Goal: Transaction & Acquisition: Purchase product/service

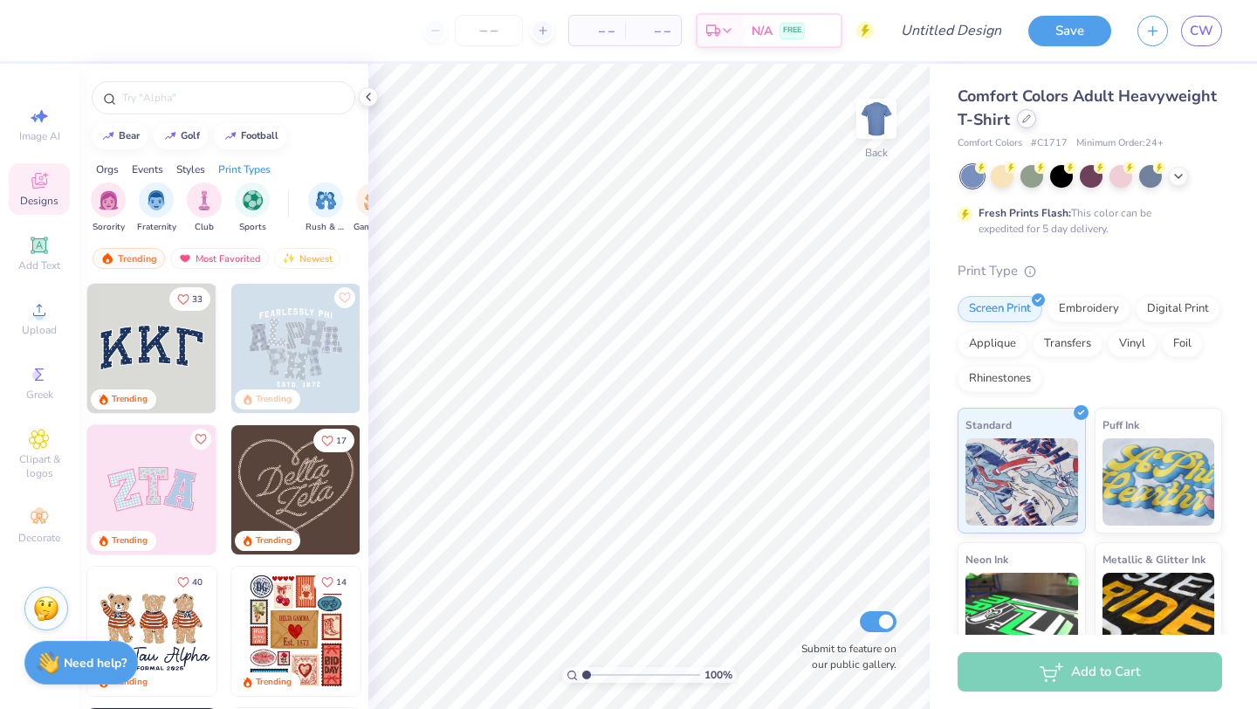
click at [1025, 123] on div at bounding box center [1026, 118] width 19 height 19
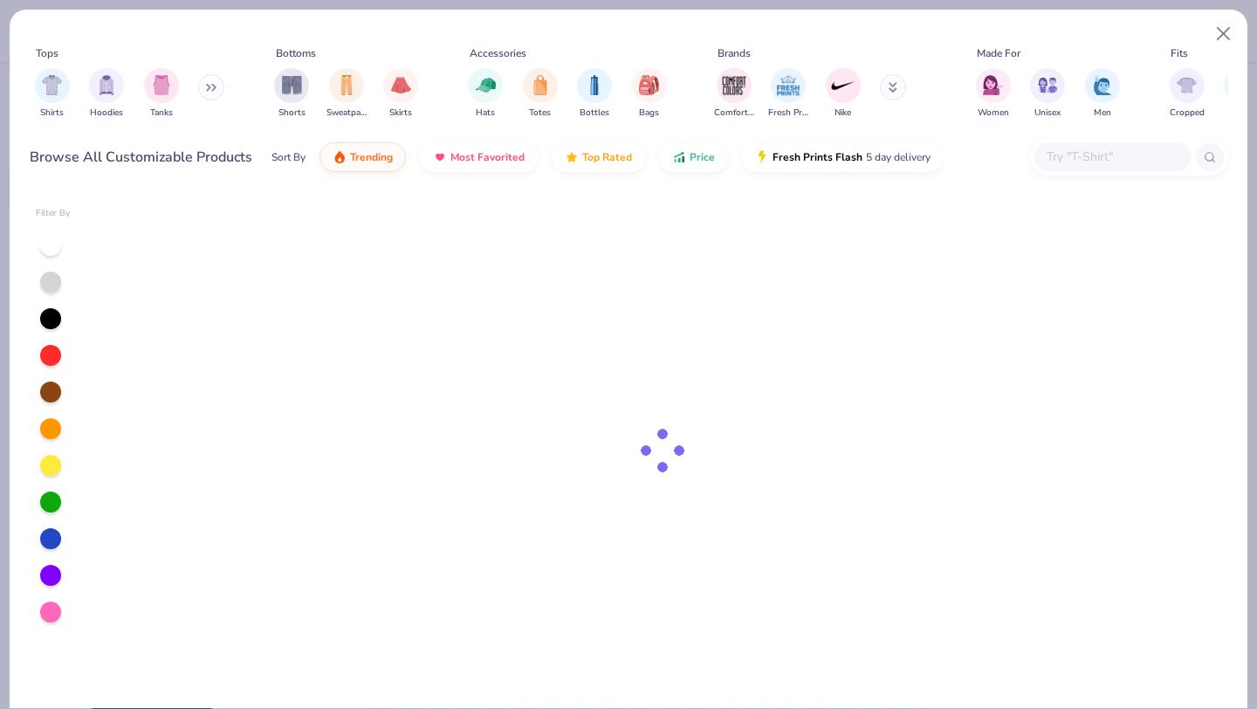
click at [1025, 133] on div "Browse All Customizable Products Sort By Trending Most Favorited Top Rated Pric…" at bounding box center [629, 157] width 1199 height 49
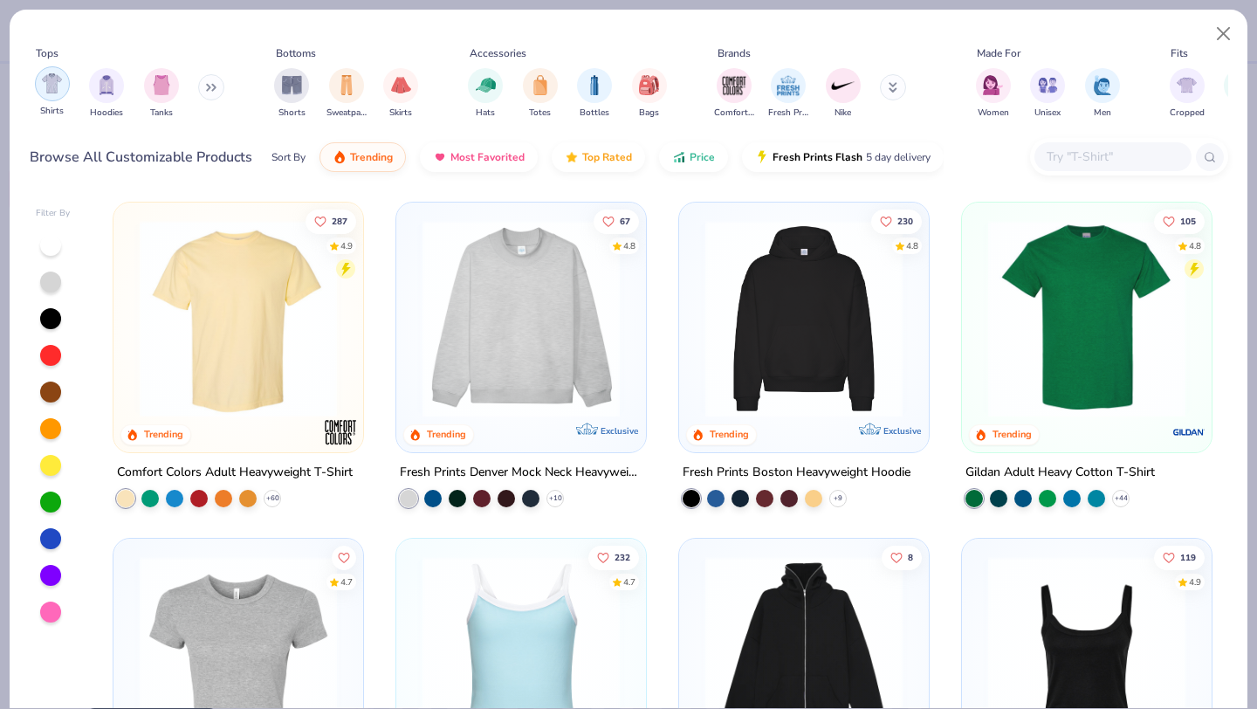
click at [58, 86] on img "filter for Shirts" at bounding box center [52, 83] width 20 height 20
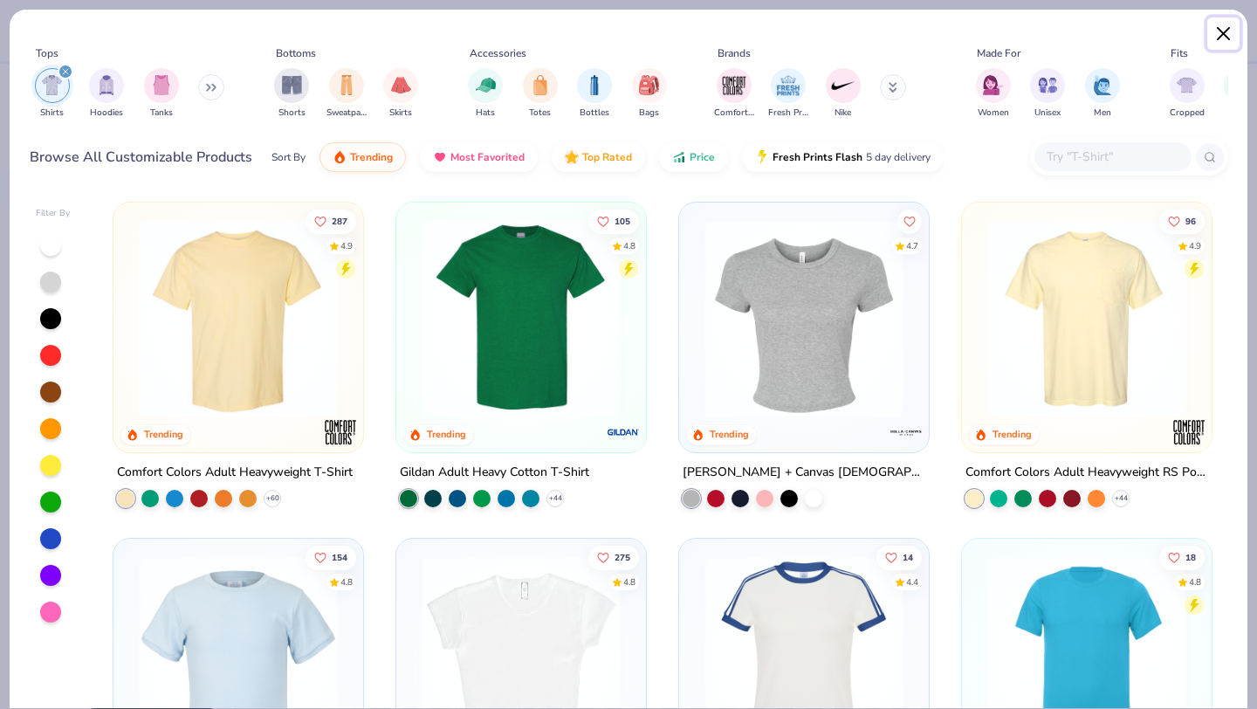
click at [1225, 36] on button "Close" at bounding box center [1223, 33] width 33 height 33
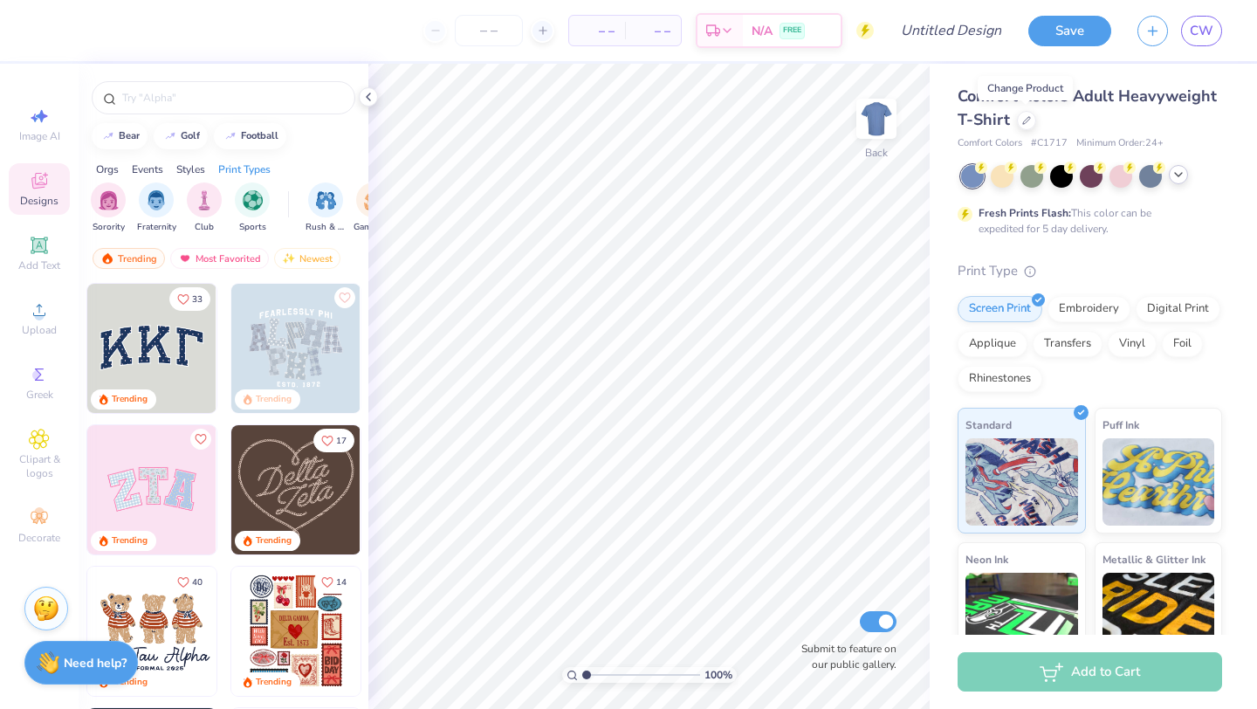
click at [1173, 180] on icon at bounding box center [1179, 175] width 14 height 14
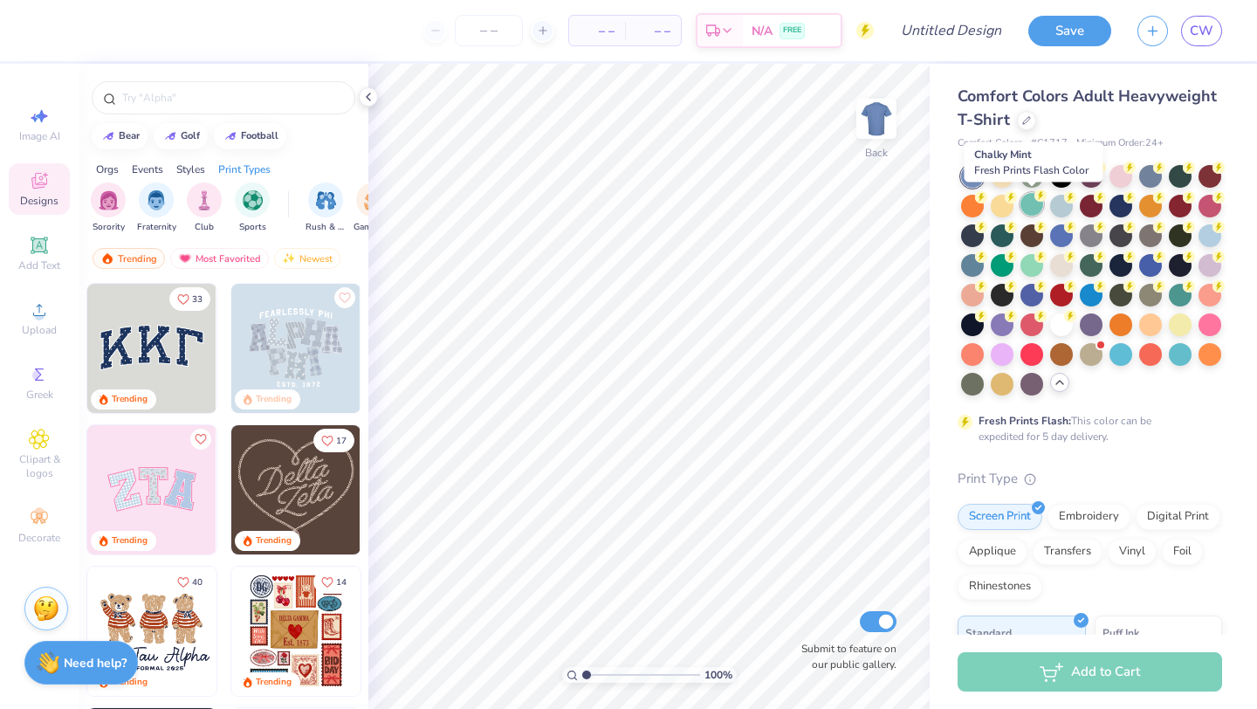
click at [985, 172] on icon at bounding box center [982, 167] width 6 height 9
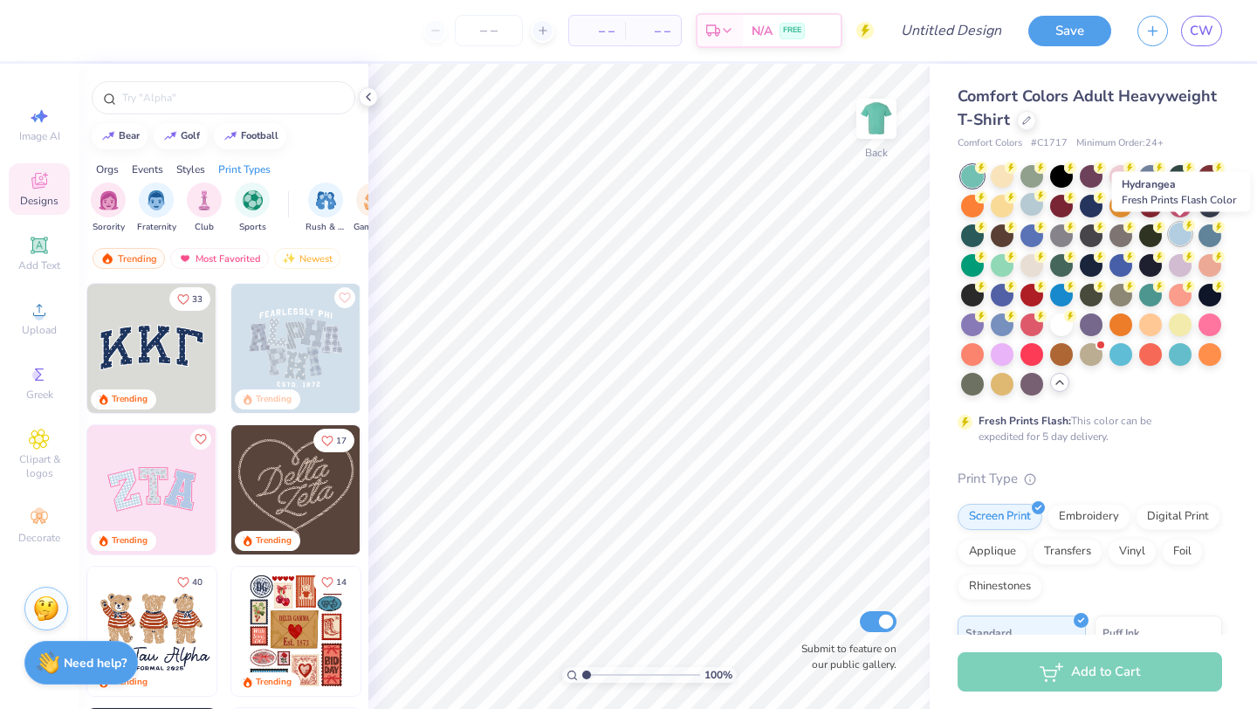
click at [1179, 244] on div at bounding box center [1180, 234] width 23 height 23
click at [1203, 233] on div at bounding box center [1210, 234] width 23 height 23
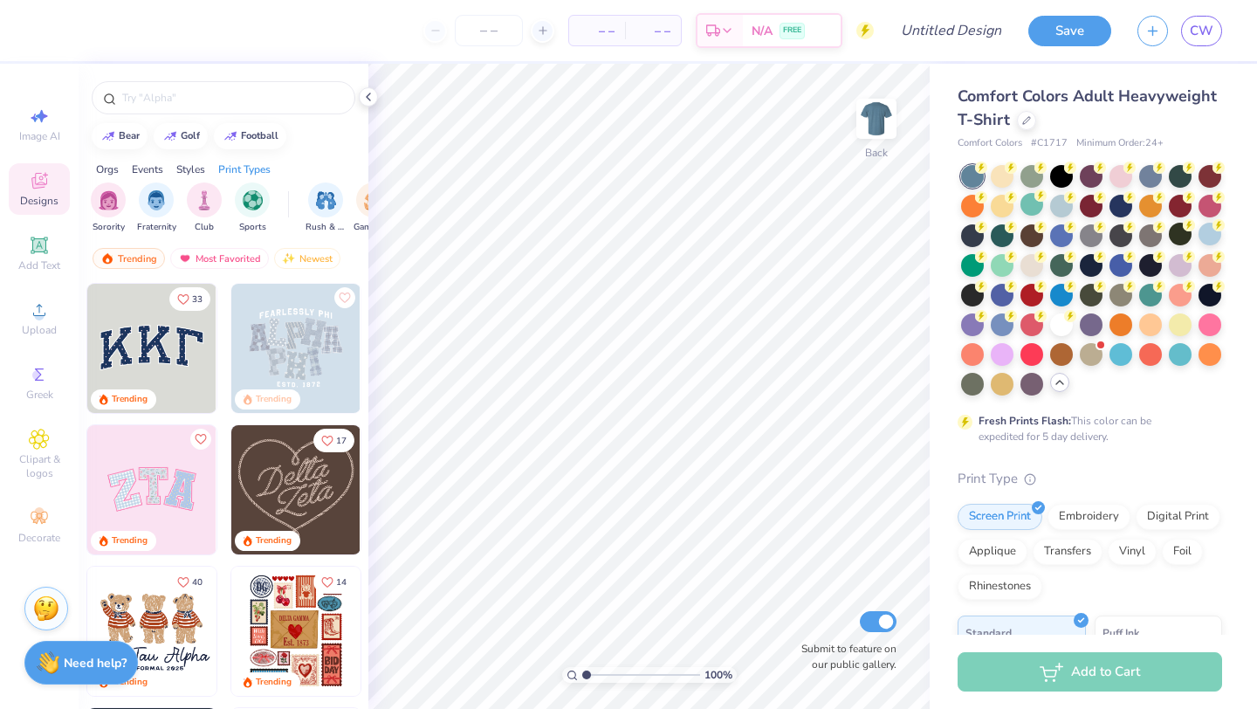
click at [152, 353] on img at bounding box center [151, 348] width 129 height 129
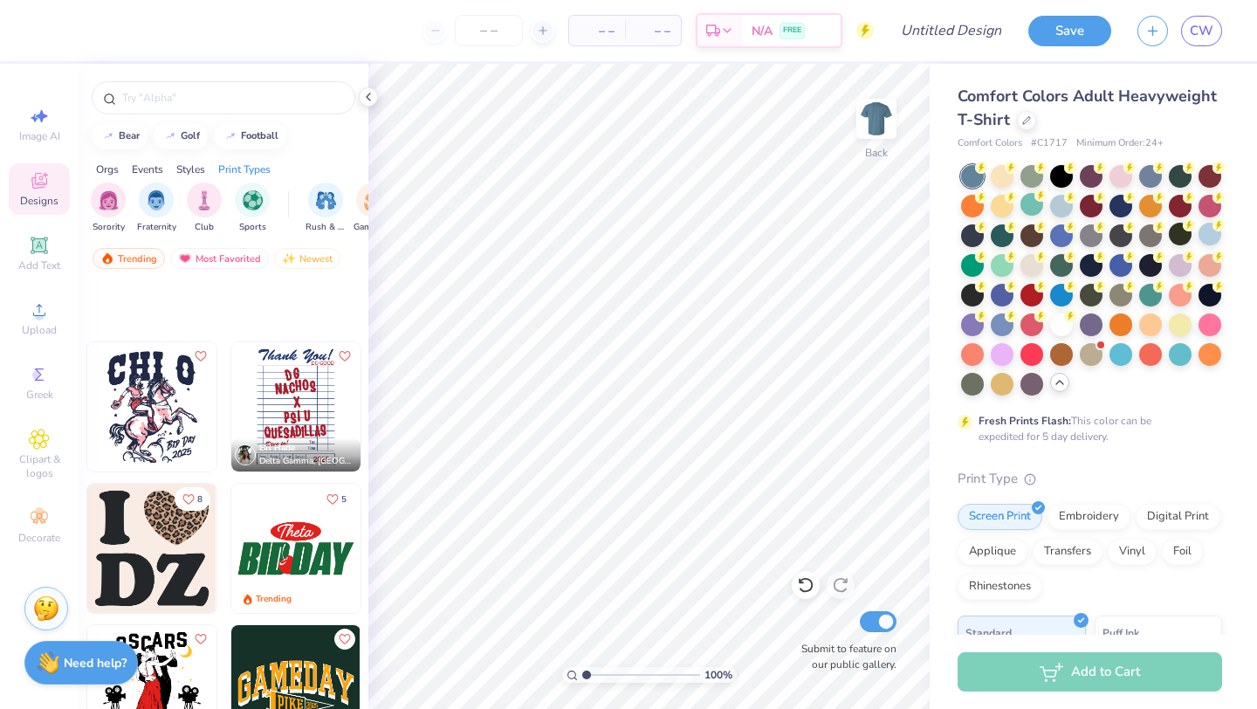
scroll to position [4608, 0]
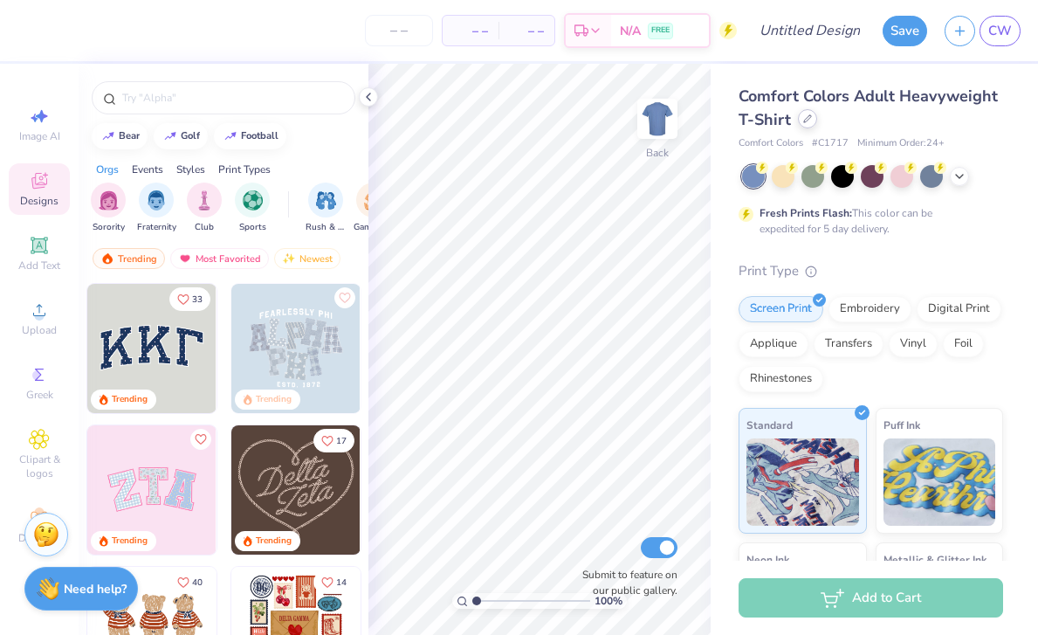
click at [808, 124] on div at bounding box center [807, 118] width 19 height 19
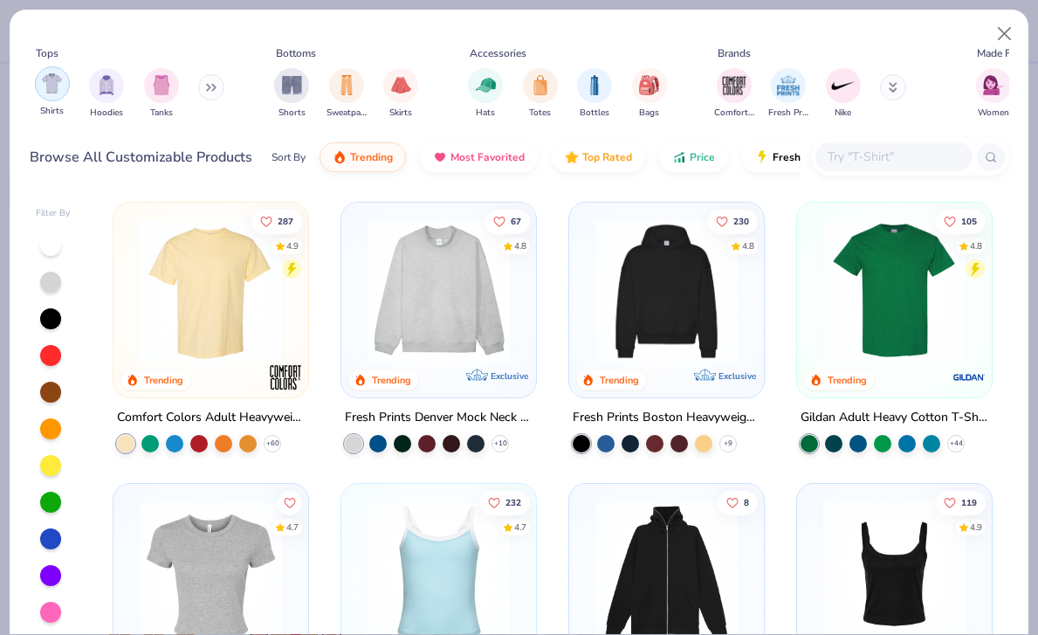
click at [101, 91] on img "filter for Hoodies" at bounding box center [106, 85] width 19 height 20
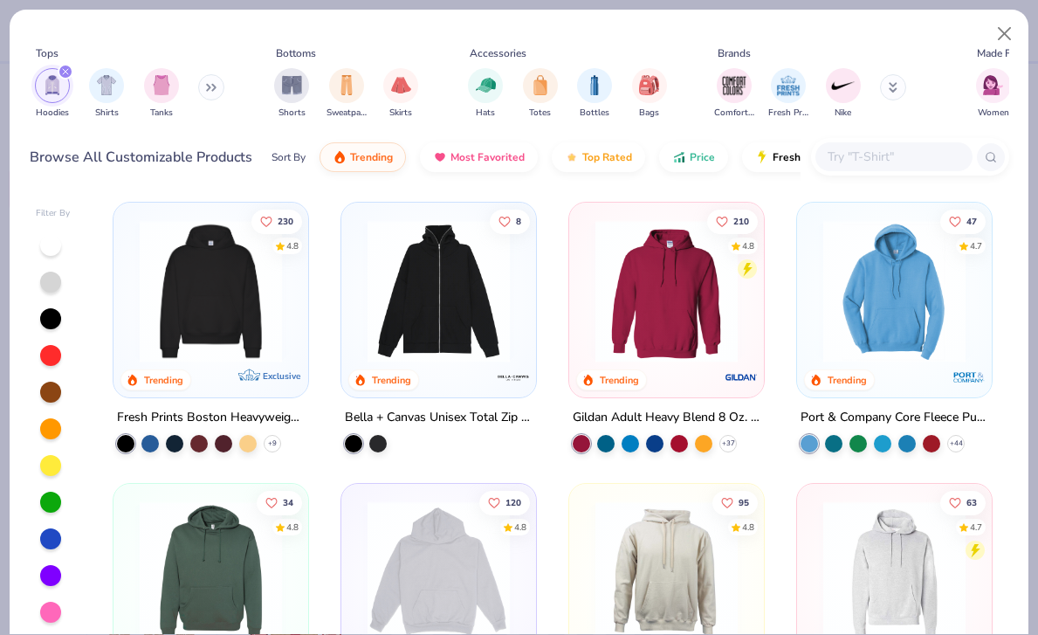
click at [243, 313] on img at bounding box center [211, 291] width 160 height 142
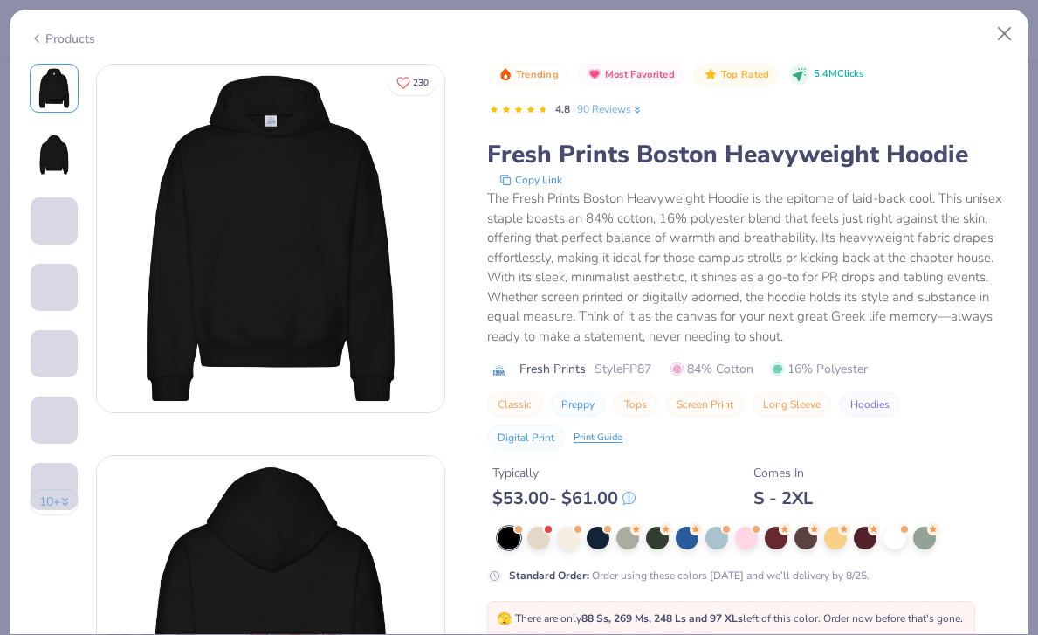
scroll to position [102, 0]
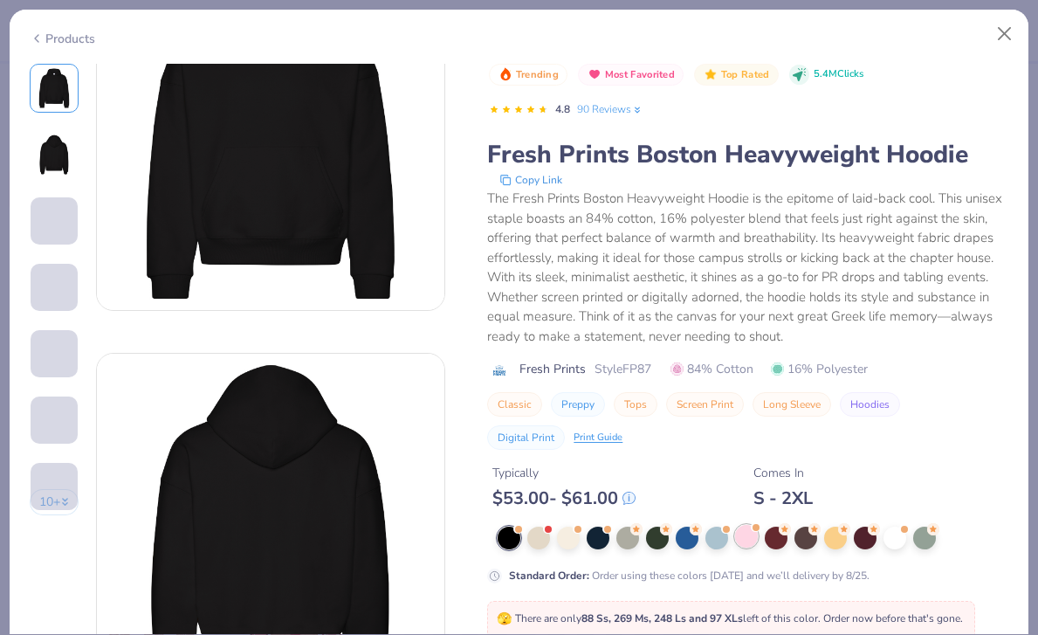
click at [738, 532] on div at bounding box center [746, 536] width 23 height 23
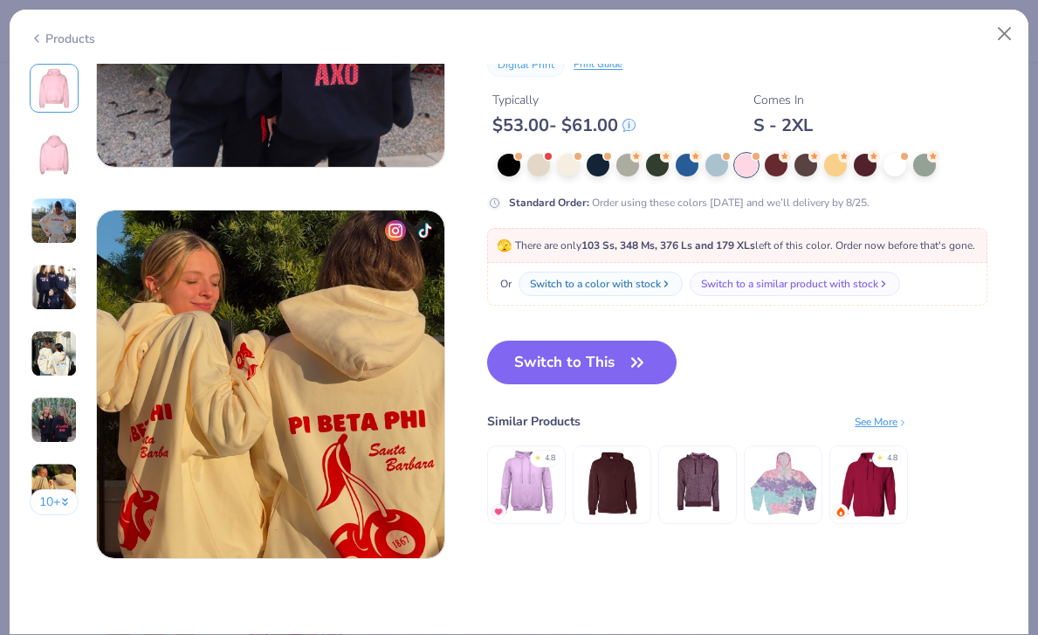
scroll to position [2216, 0]
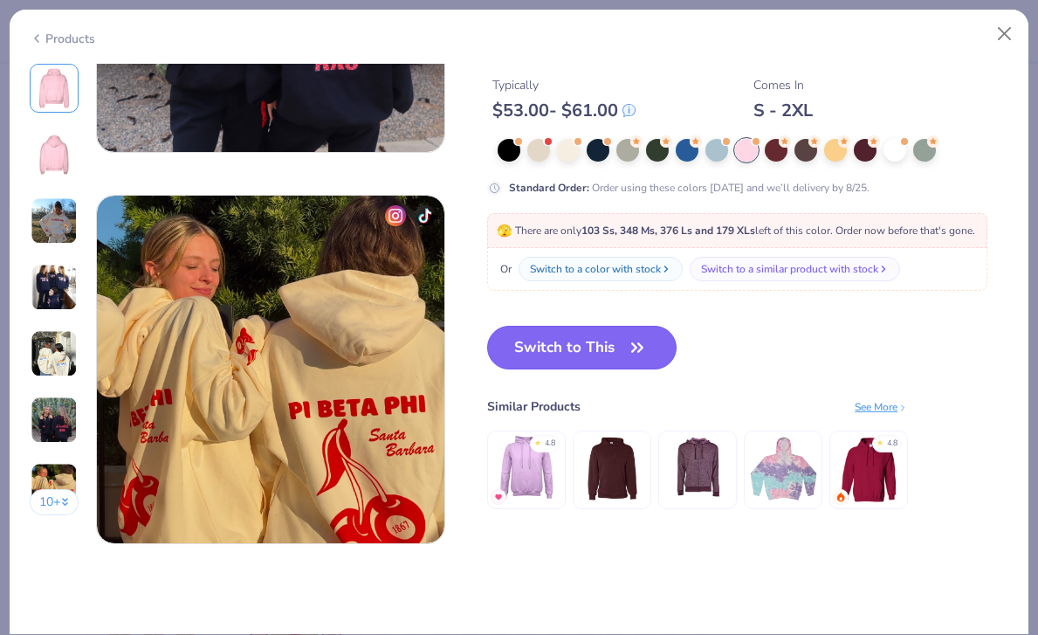
click at [638, 354] on icon "button" at bounding box center [637, 347] width 24 height 24
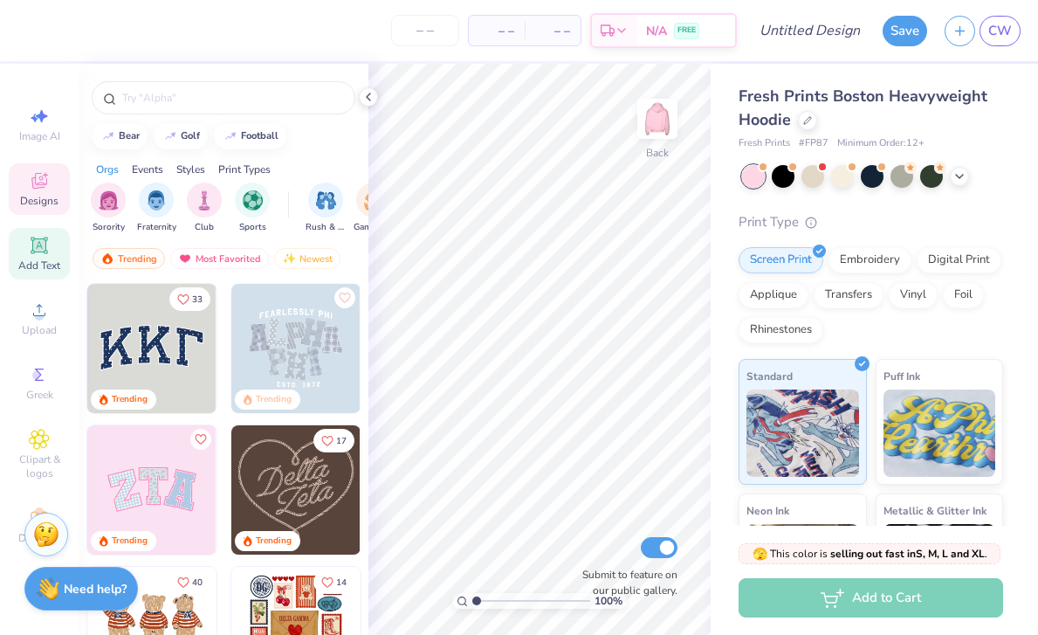
click at [46, 272] on div "Add Text" at bounding box center [39, 254] width 61 height 52
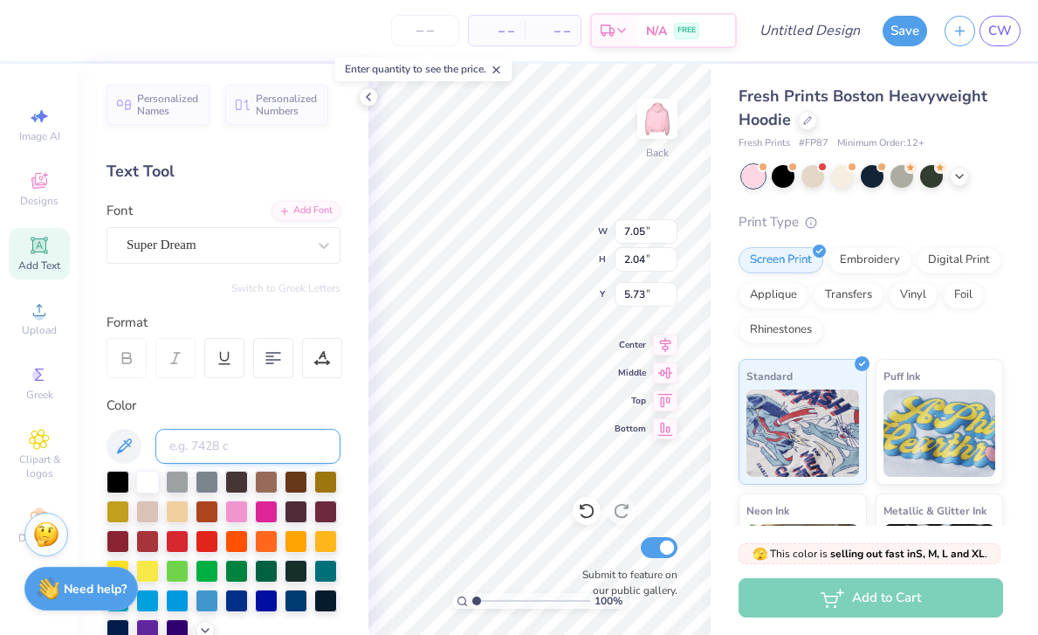
click at [237, 436] on input at bounding box center [247, 446] width 185 height 35
type input "T"
type textarea "To prepare for service and learn the nobility of serving"
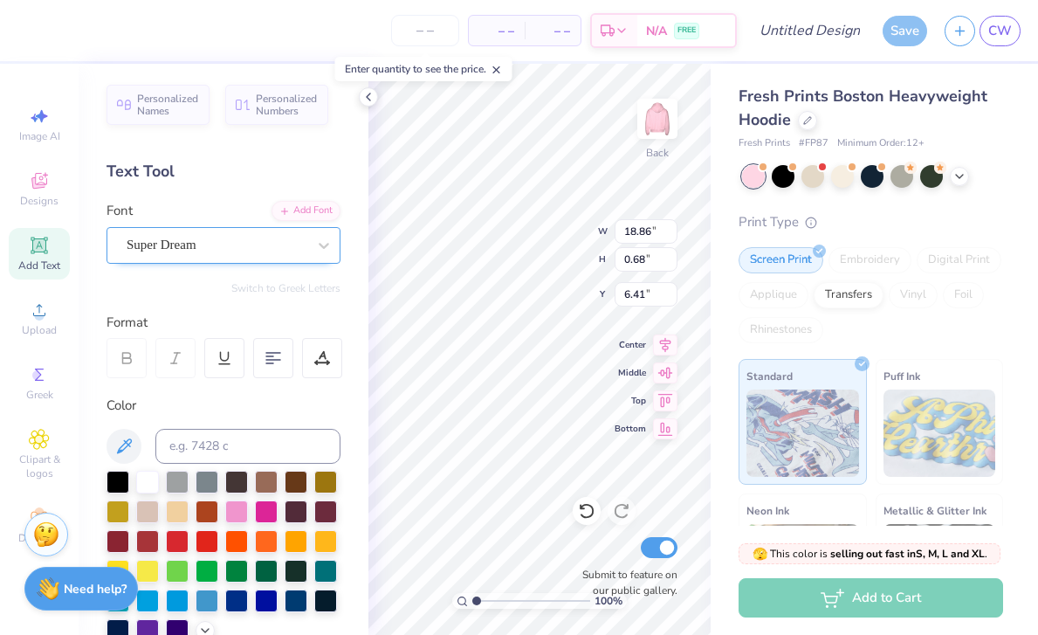
click at [235, 244] on div "Super Dream" at bounding box center [216, 244] width 183 height 27
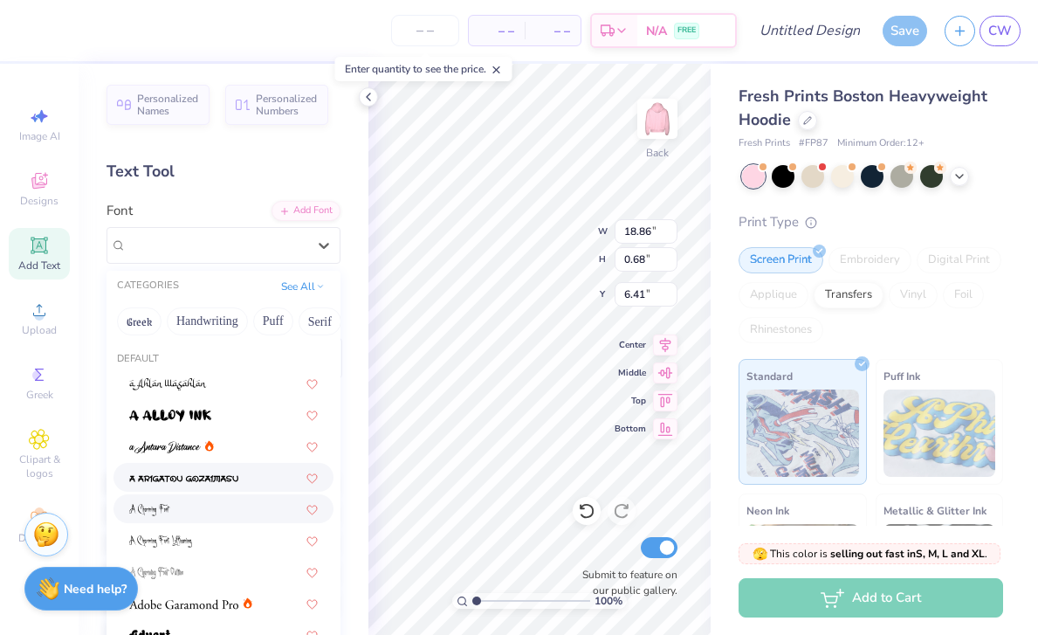
scroll to position [99, 0]
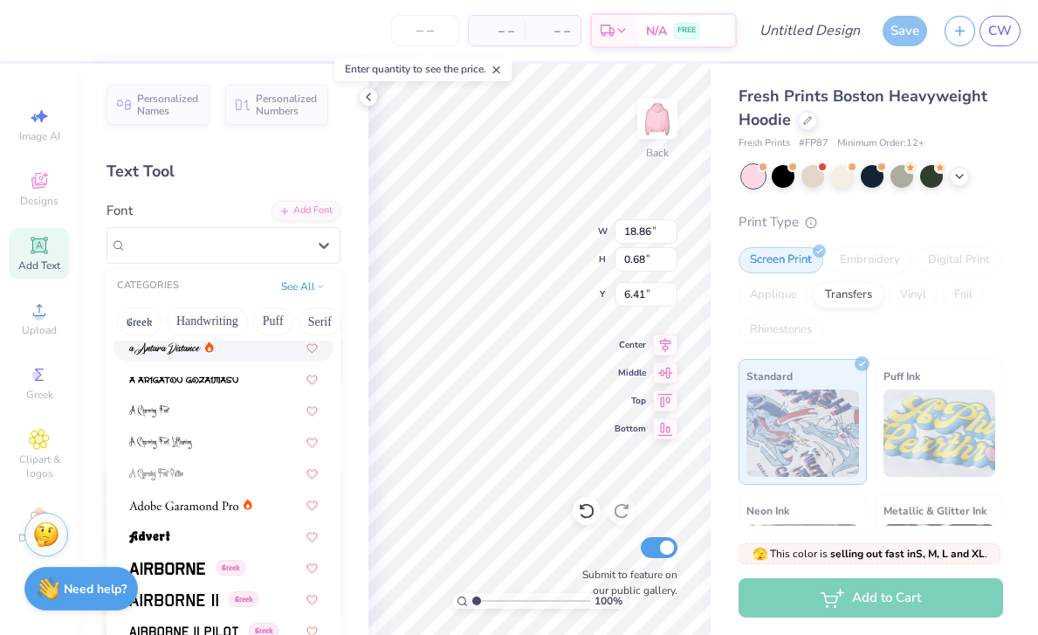
click at [177, 358] on div at bounding box center [223, 347] width 220 height 29
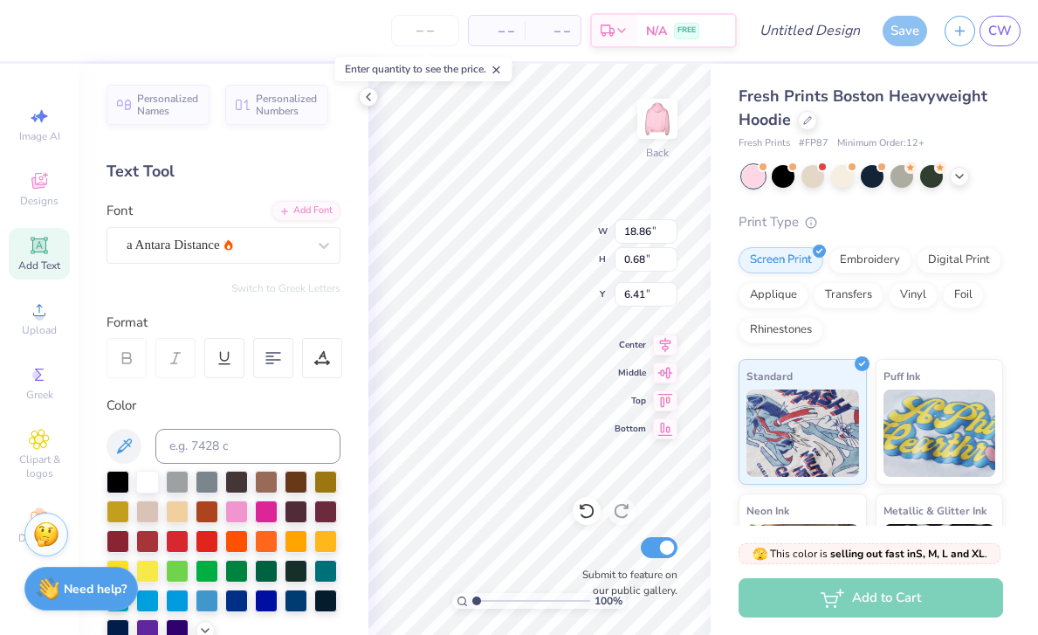
type input "10.78"
type input "0.74"
click at [665, 423] on icon at bounding box center [665, 426] width 24 height 21
type input "12.26"
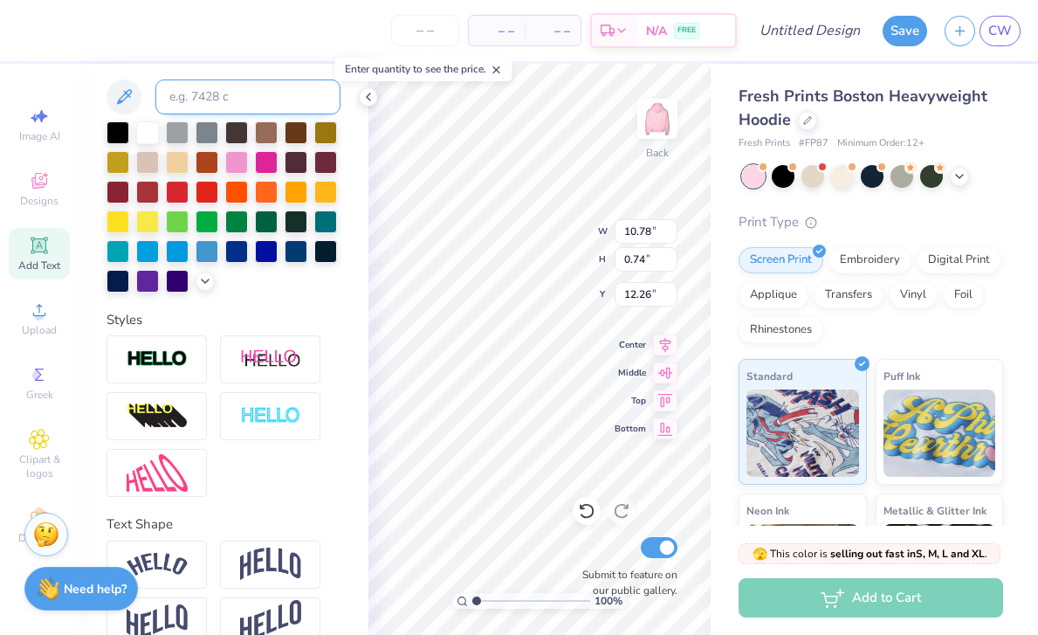
scroll to position [380, 0]
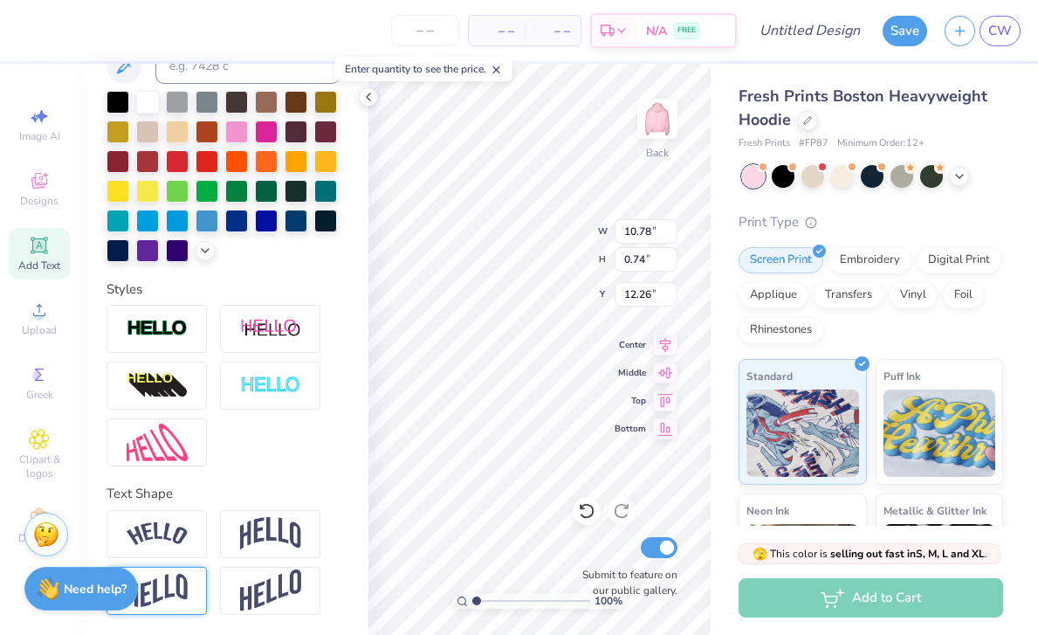
click at [195, 574] on div at bounding box center [157, 591] width 100 height 48
type input "1.01"
type input "11.96"
type textarea "To prepare for service and learn the nobility of serving"
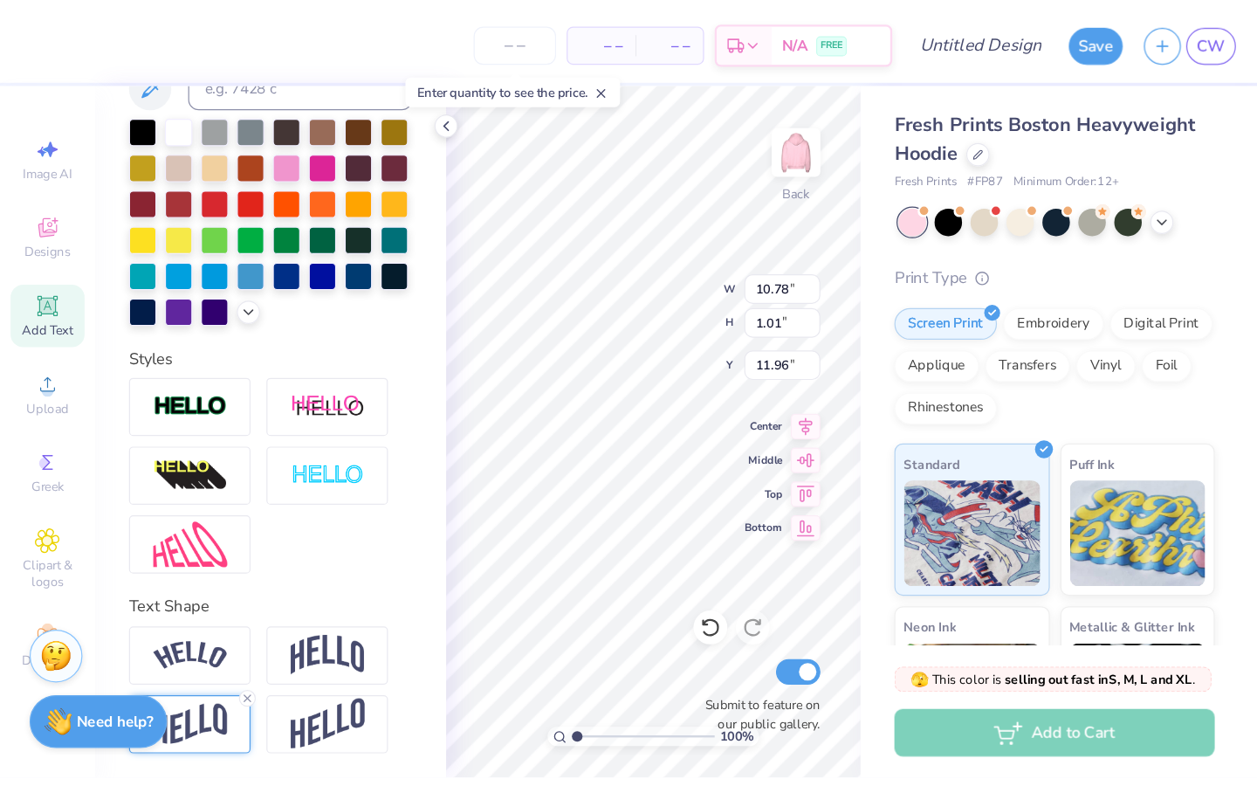
scroll to position [1, 0]
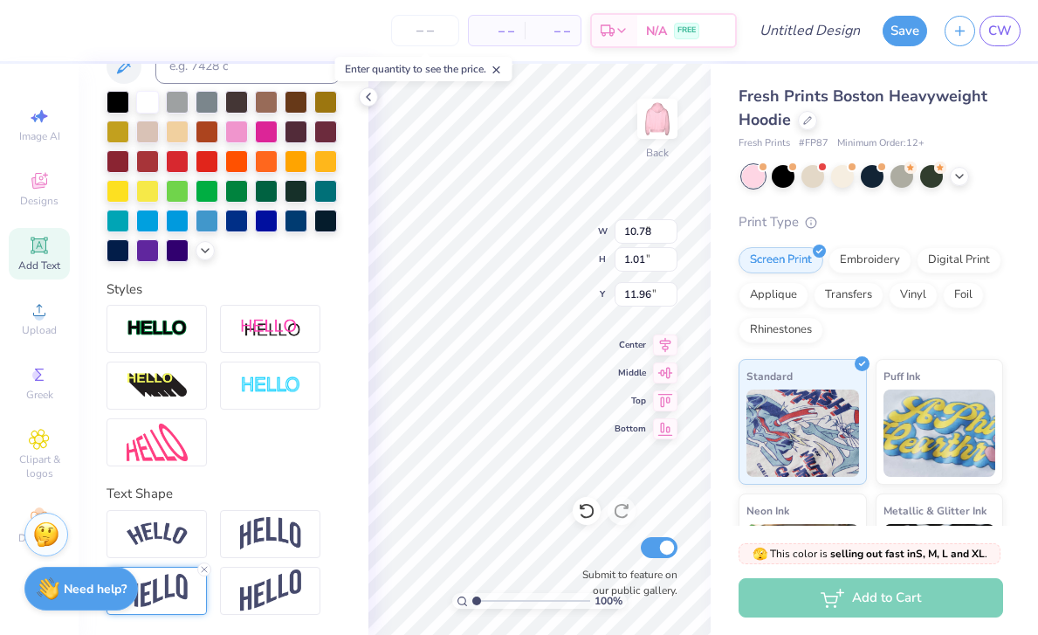
type input "5.47"
type input "2.07"
type input "10.90"
click at [667, 379] on icon at bounding box center [665, 370] width 24 height 21
type input "5.72"
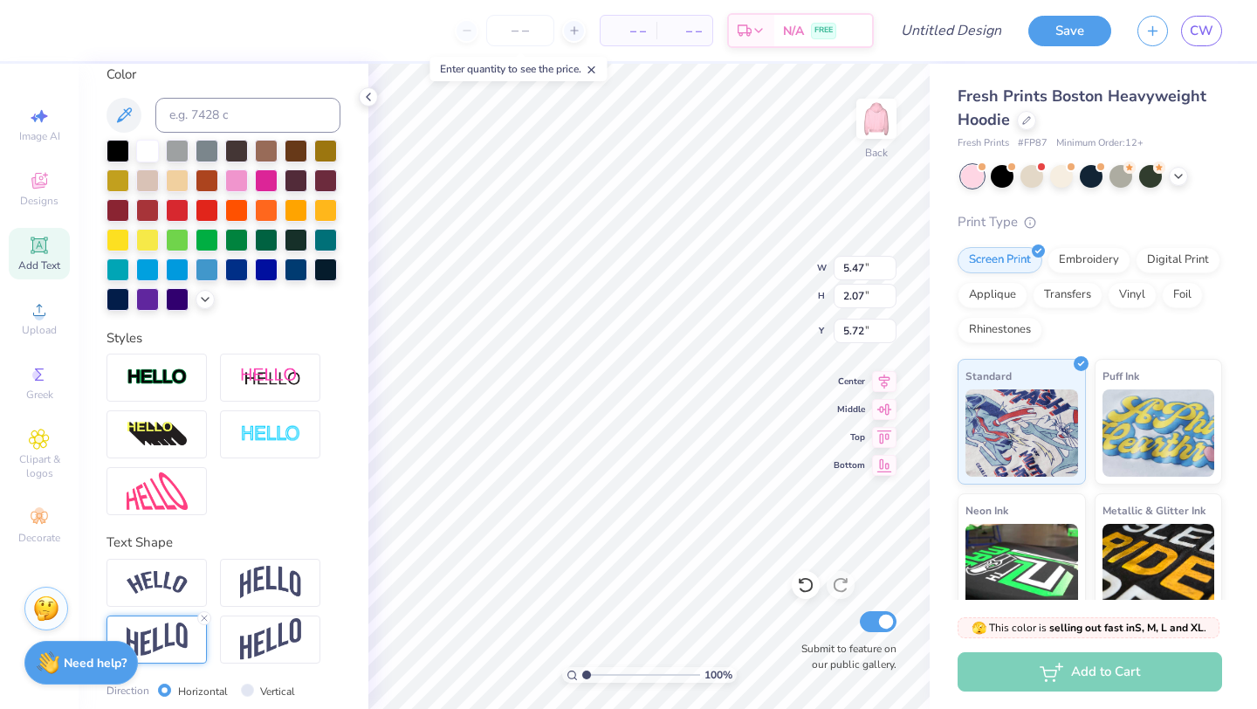
scroll to position [380, 0]
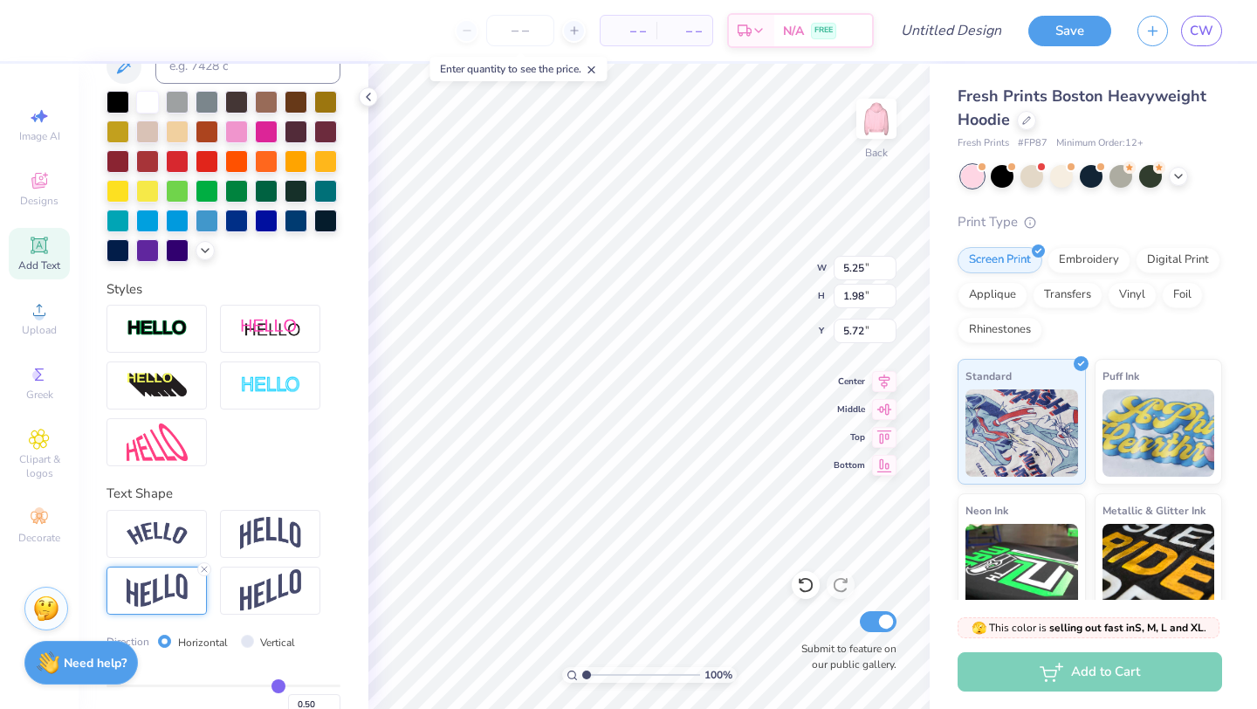
type input "5.25"
type input "1.98"
type input "11.63"
type input "4.39"
type input "3.31"
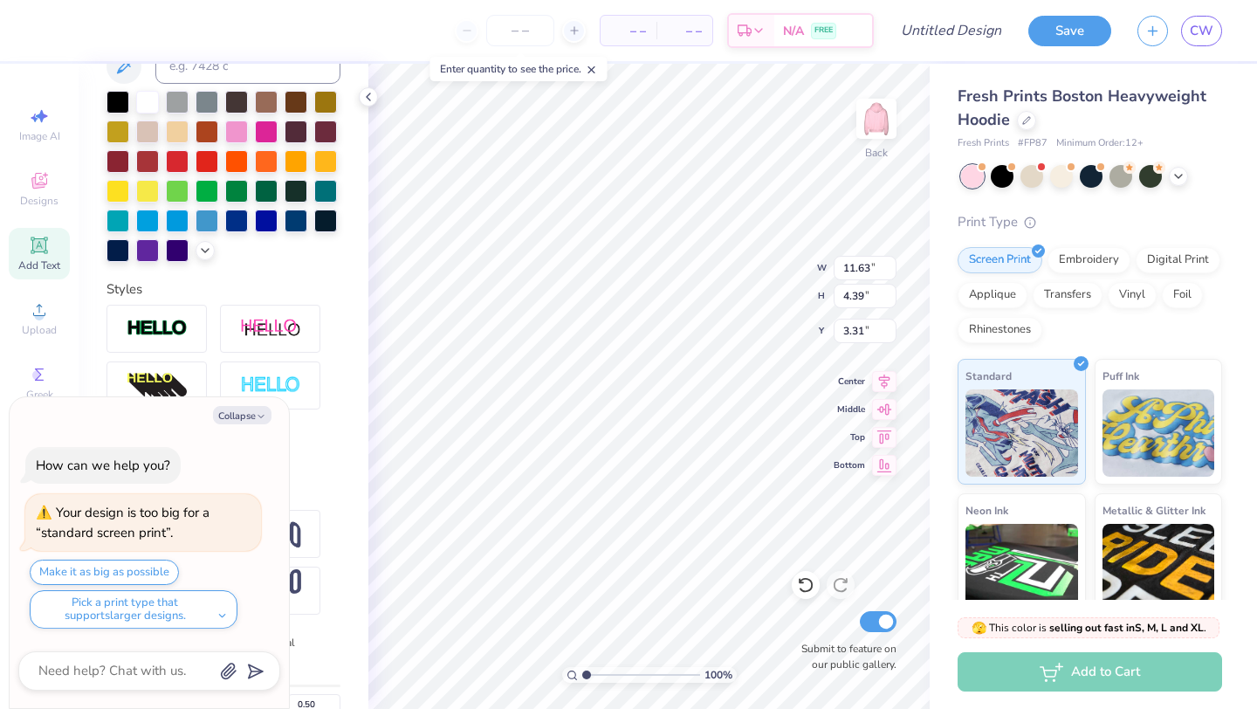
type textarea "x"
click at [140, 574] on button "Make it as big as possible" at bounding box center [104, 572] width 149 height 25
type input "15.00"
type input "5.67"
click at [877, 469] on icon at bounding box center [884, 463] width 15 height 13
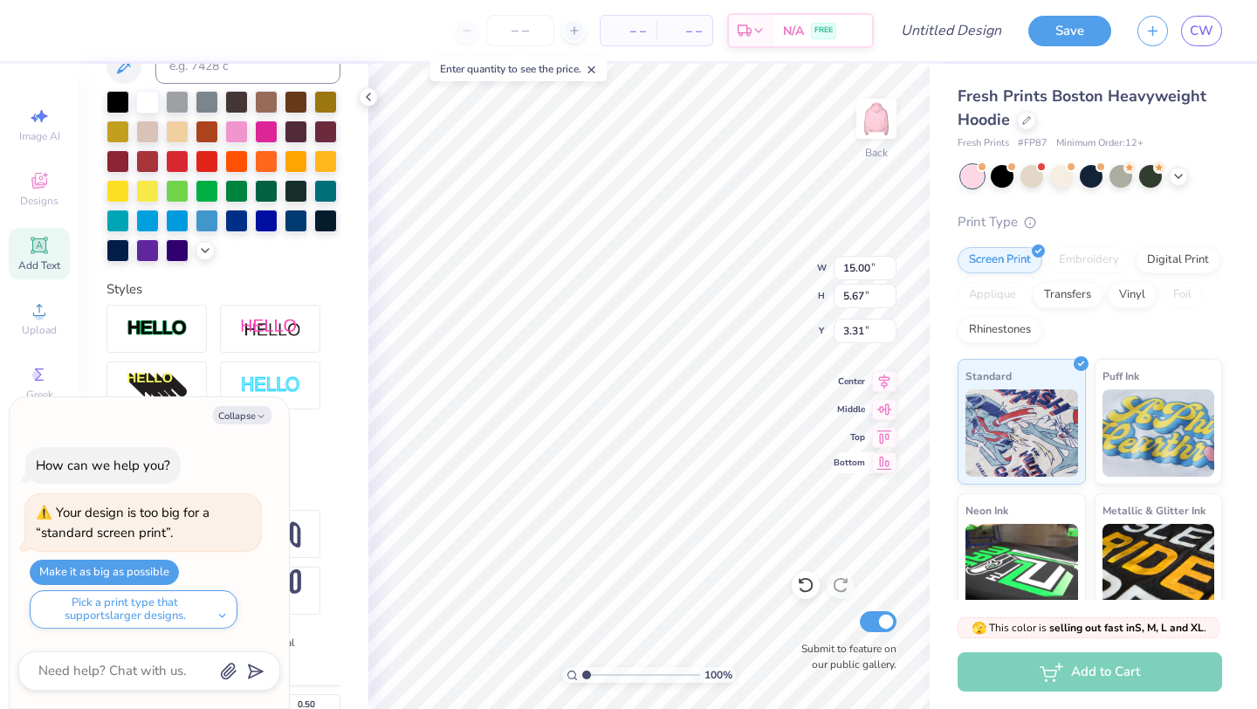
type textarea "x"
type input "7.33"
click at [1037, 287] on div "Transfers" at bounding box center [1068, 292] width 70 height 26
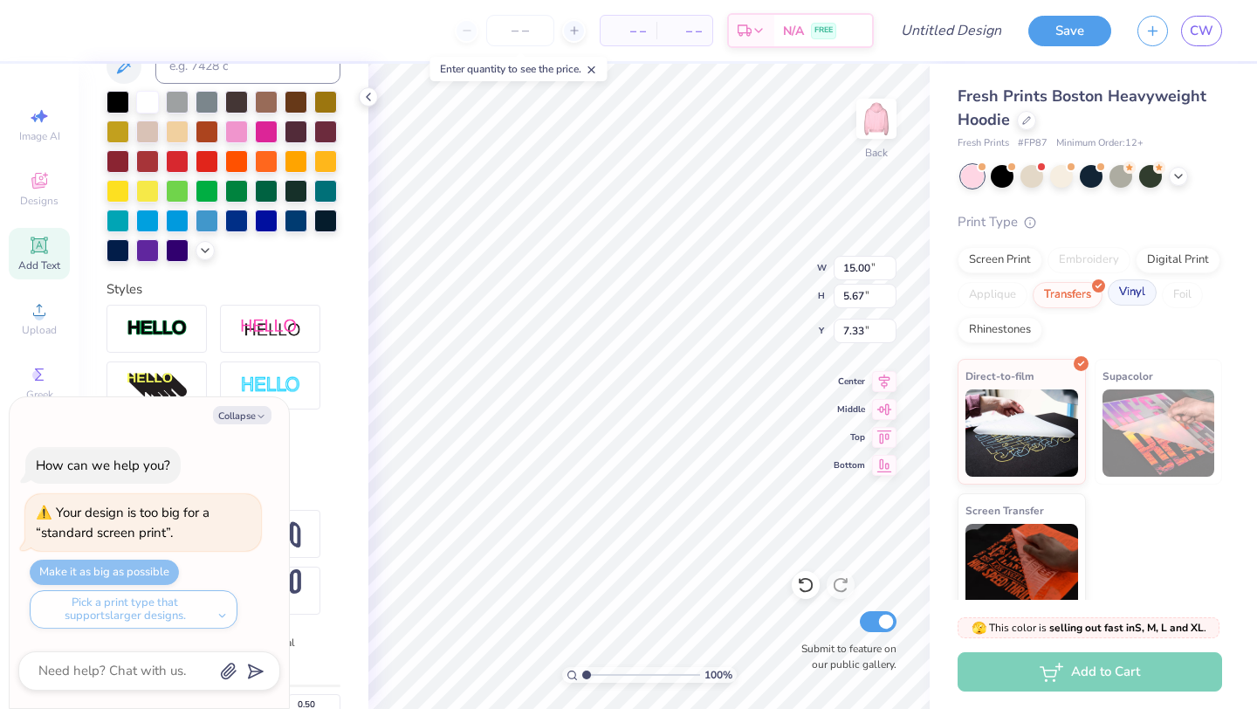
click at [1037, 296] on div "Vinyl" at bounding box center [1132, 292] width 49 height 26
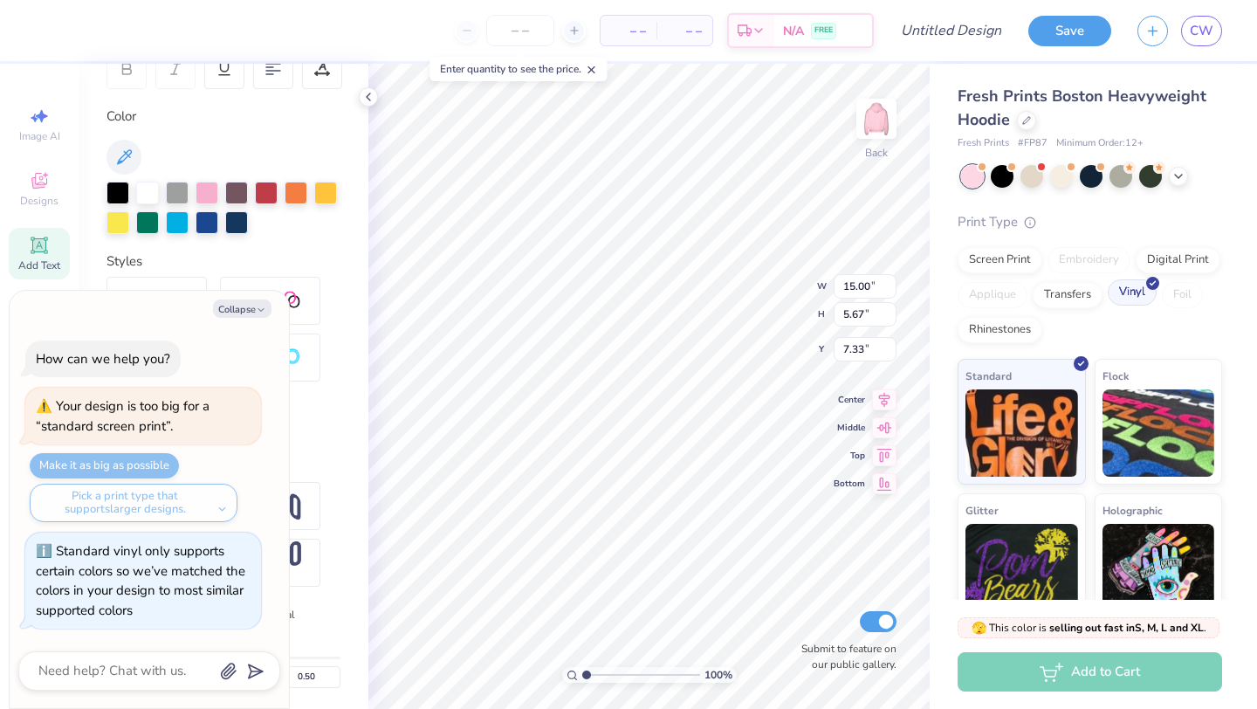
scroll to position [289, 0]
click at [1037, 264] on div "Digital Print" at bounding box center [1178, 257] width 85 height 26
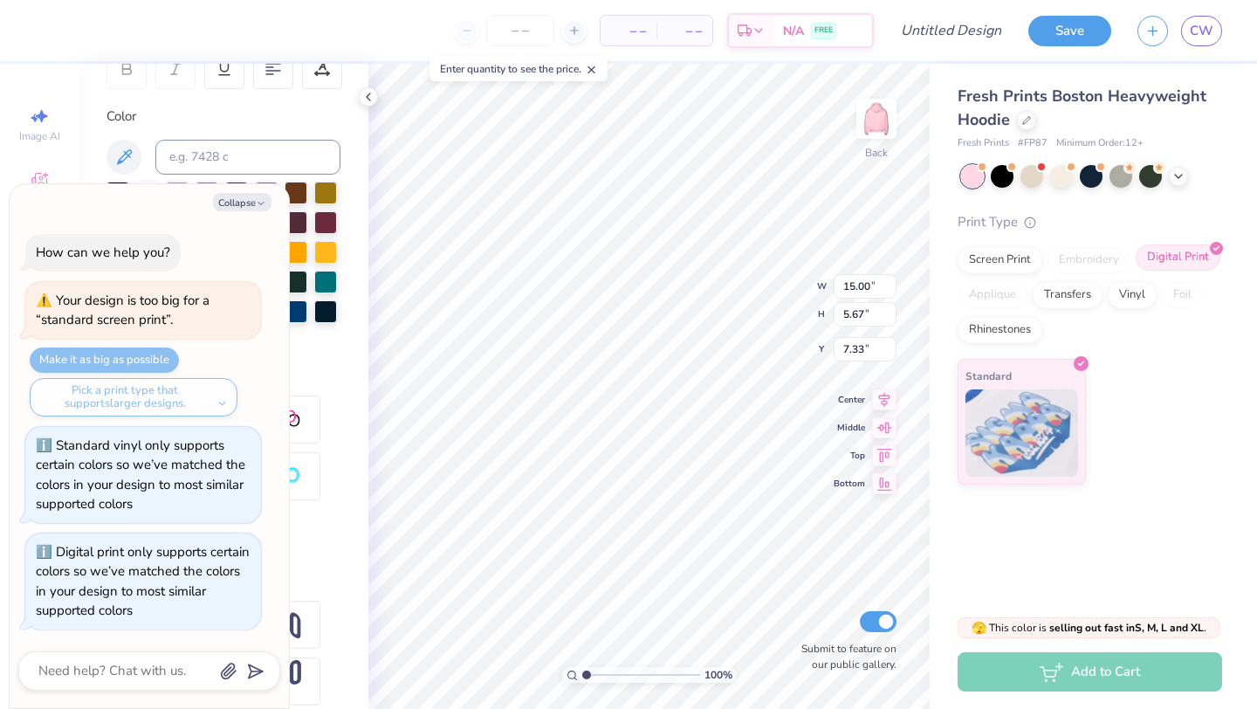
scroll to position [380, 0]
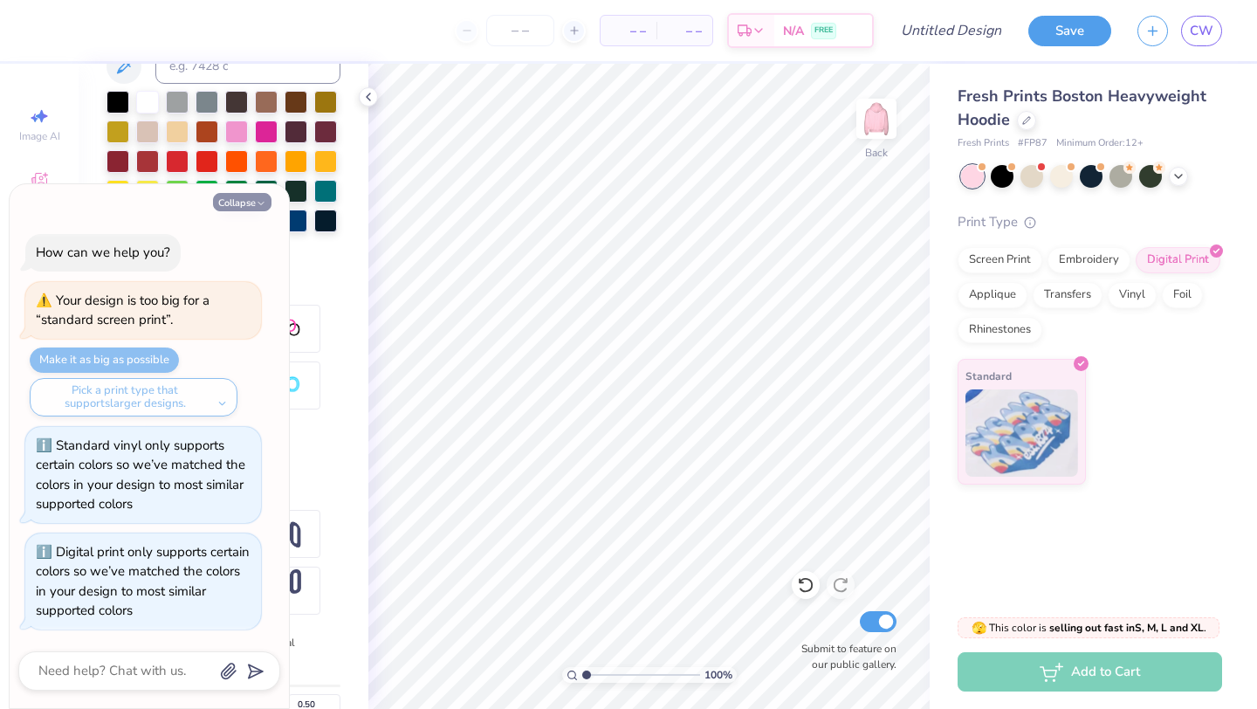
click at [263, 208] on icon "button" at bounding box center [261, 203] width 10 height 10
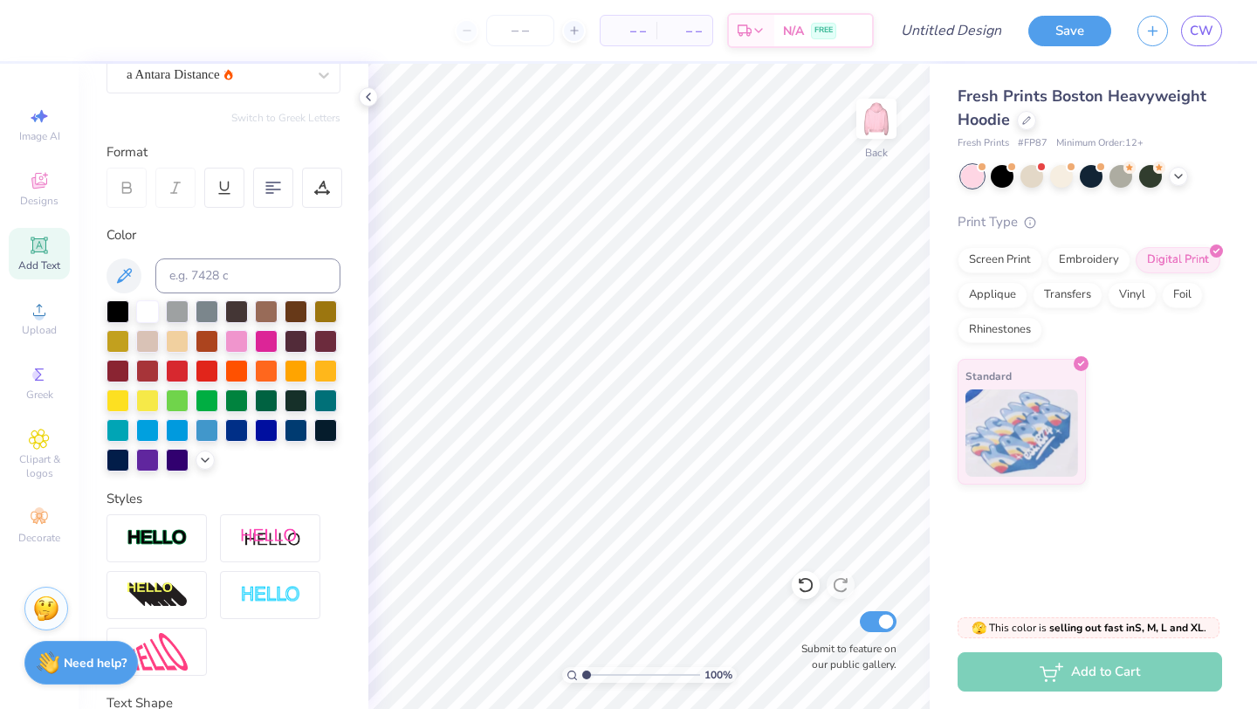
scroll to position [0, 0]
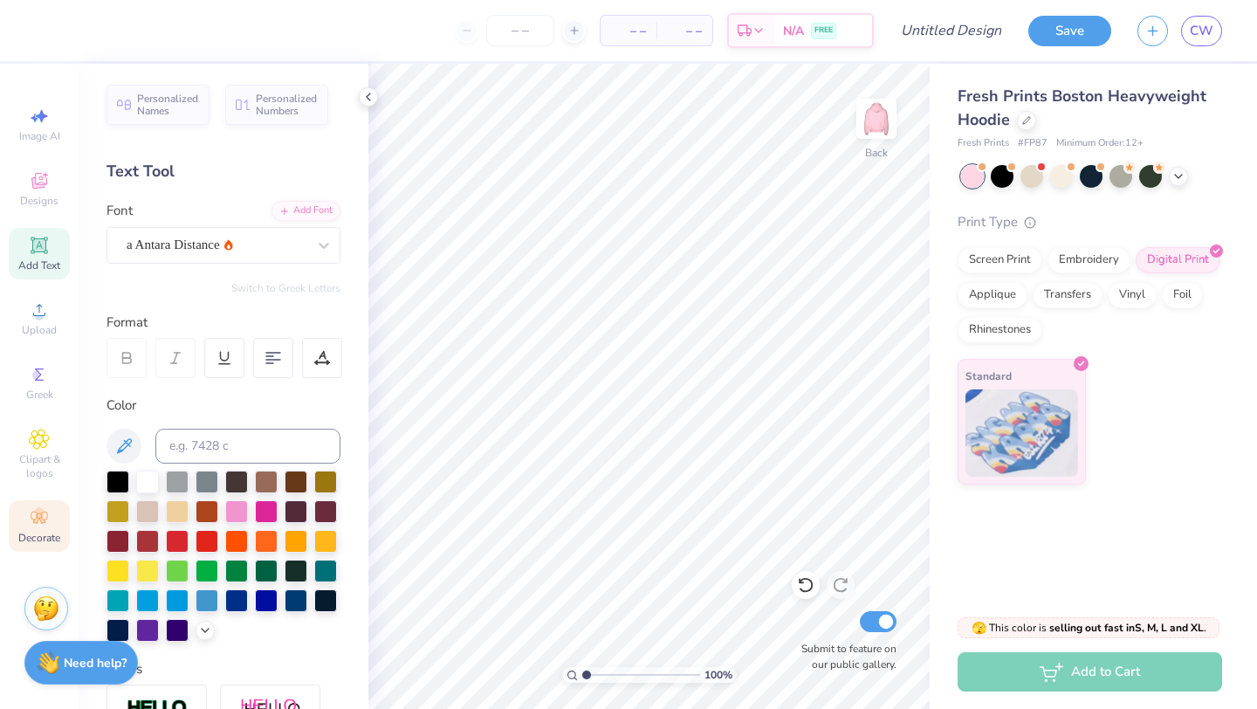
click at [47, 508] on icon at bounding box center [39, 517] width 21 height 21
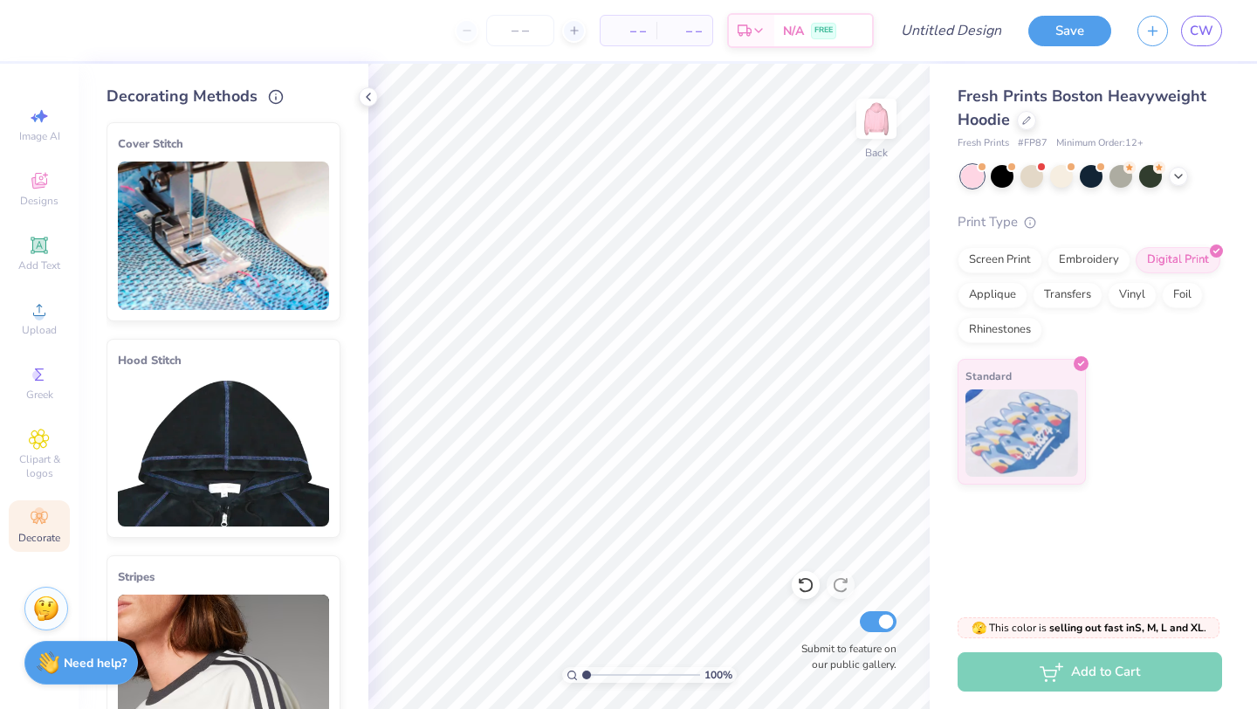
click at [233, 486] on img at bounding box center [223, 452] width 211 height 148
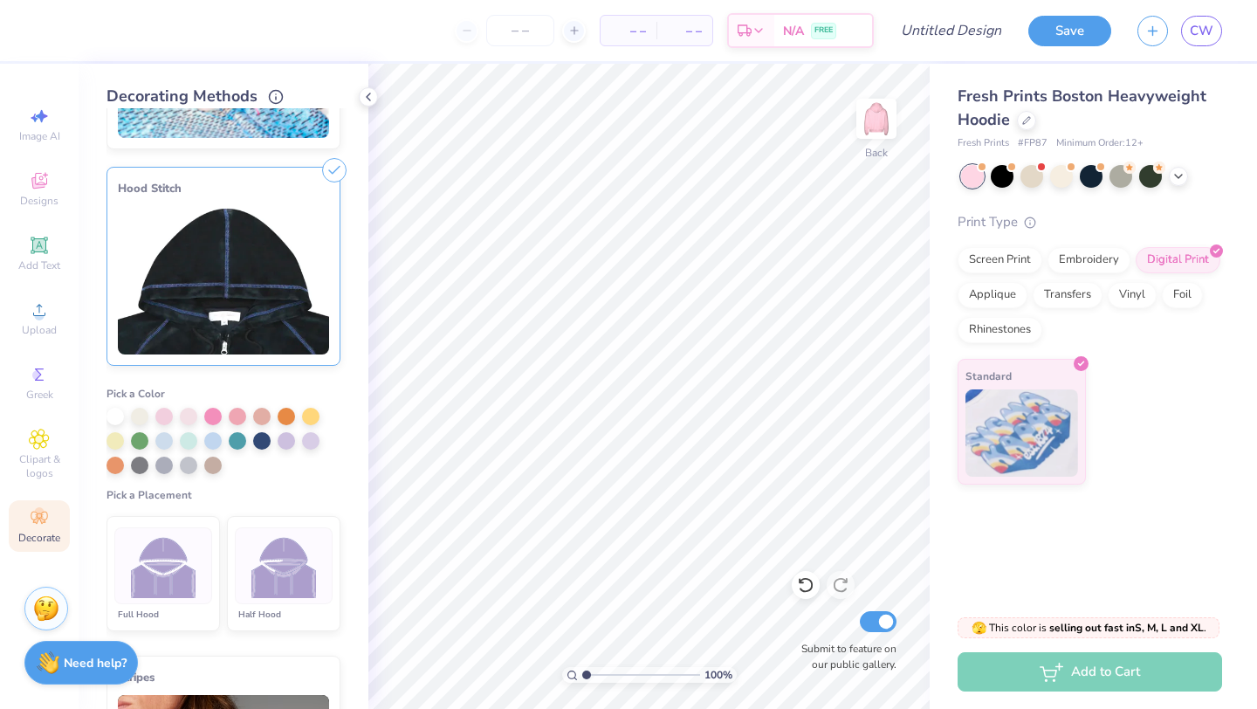
scroll to position [174, 0]
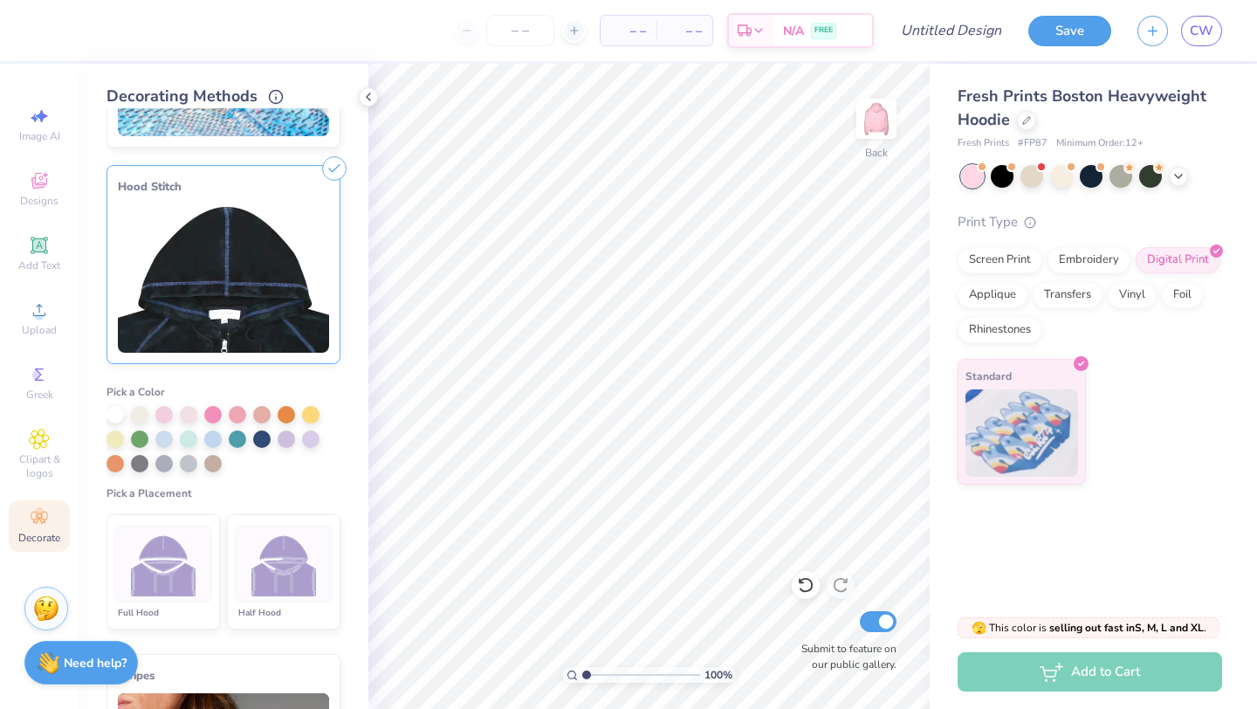
click at [265, 574] on img at bounding box center [283, 564] width 65 height 65
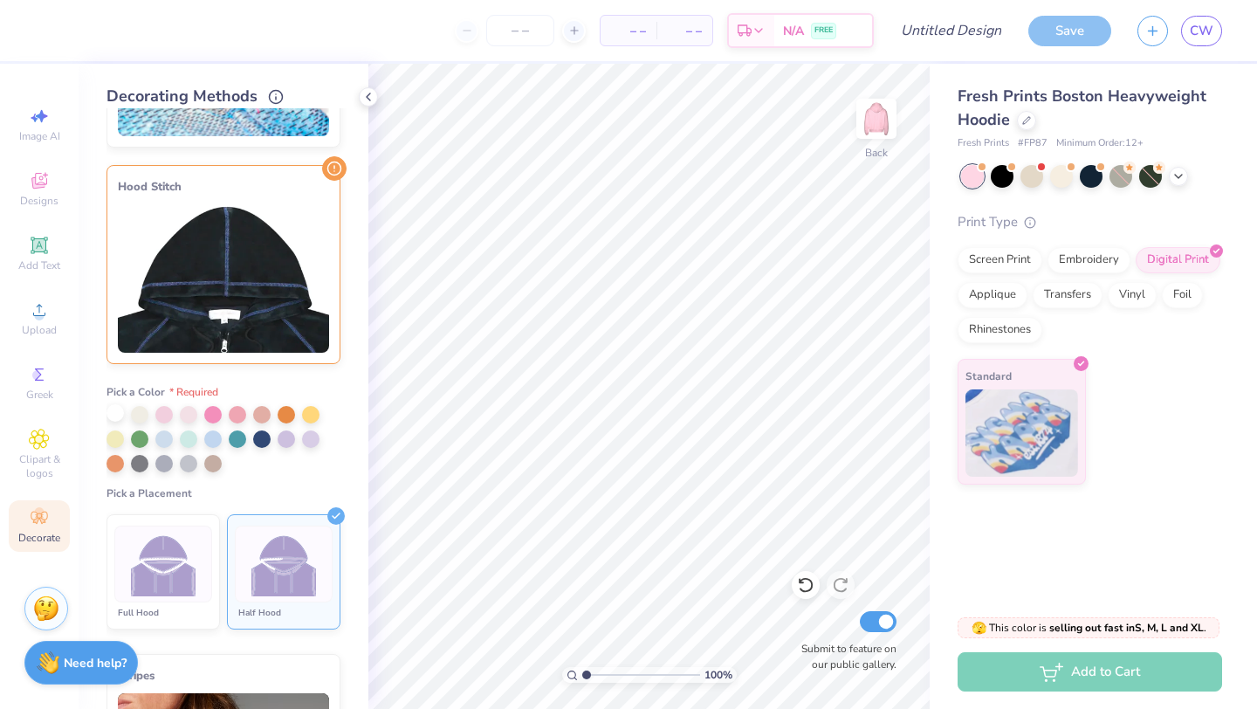
click at [112, 416] on div at bounding box center [115, 412] width 17 height 17
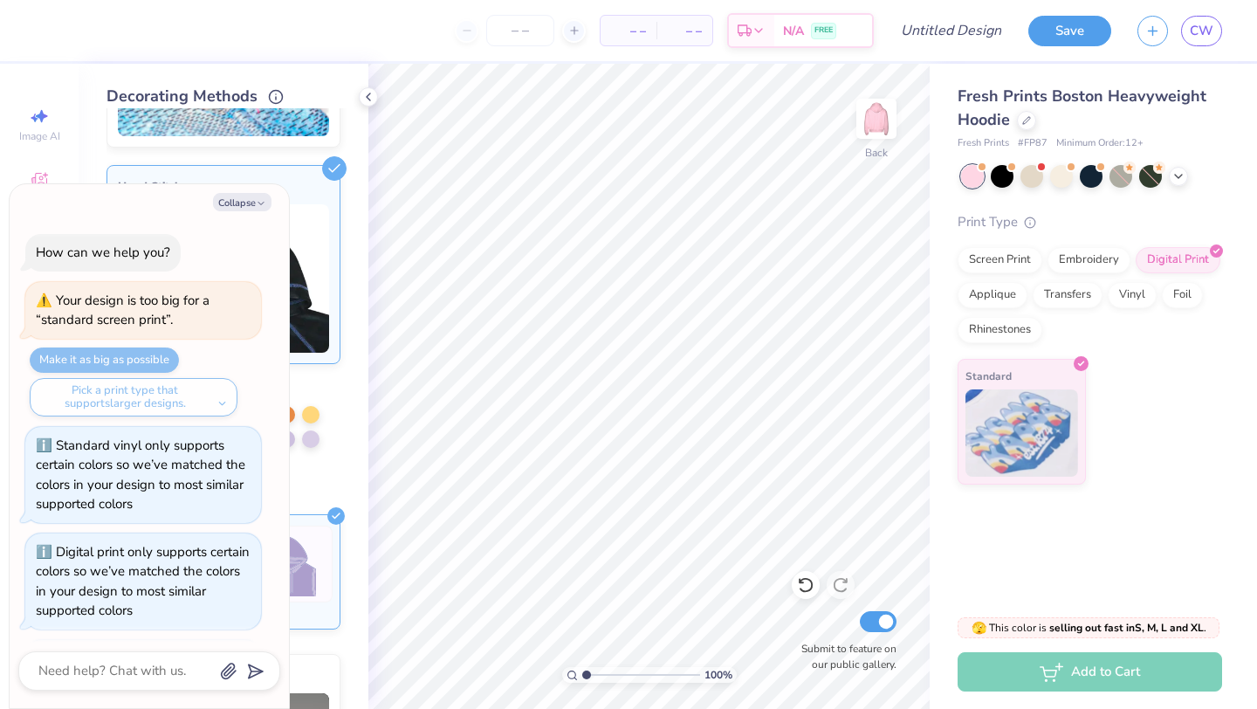
scroll to position [127, 0]
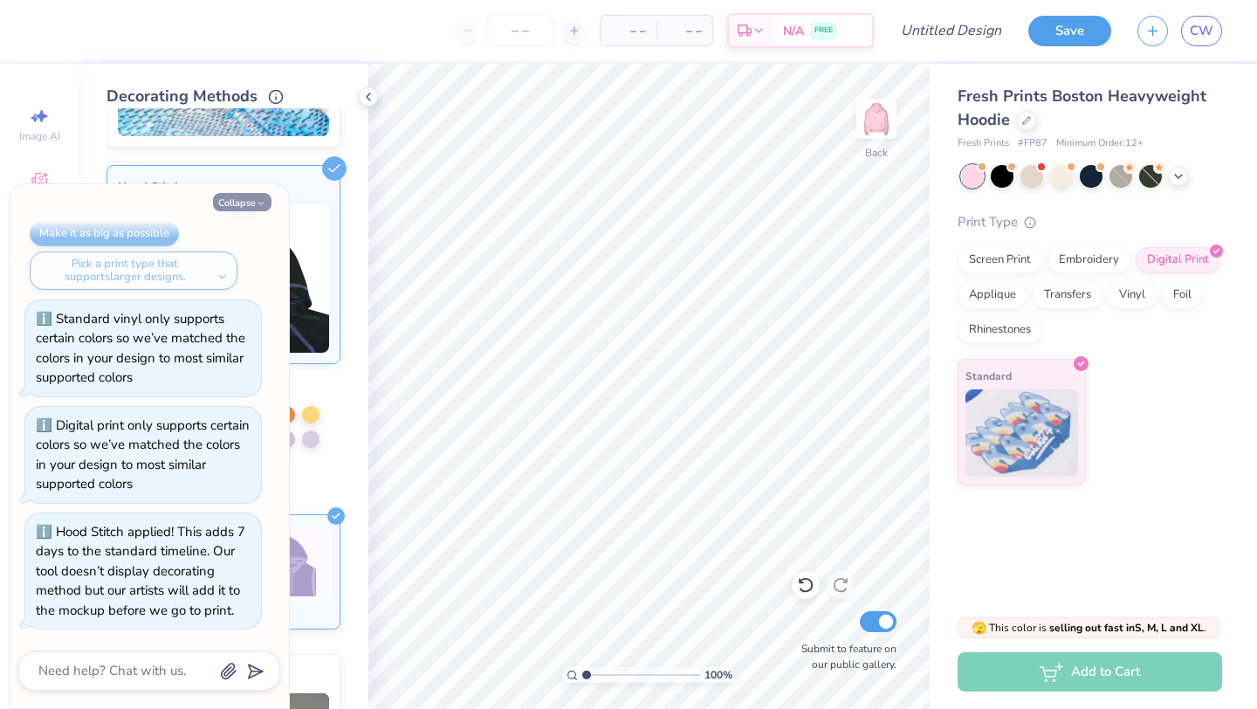
click at [263, 201] on icon "button" at bounding box center [261, 203] width 10 height 10
type textarea "x"
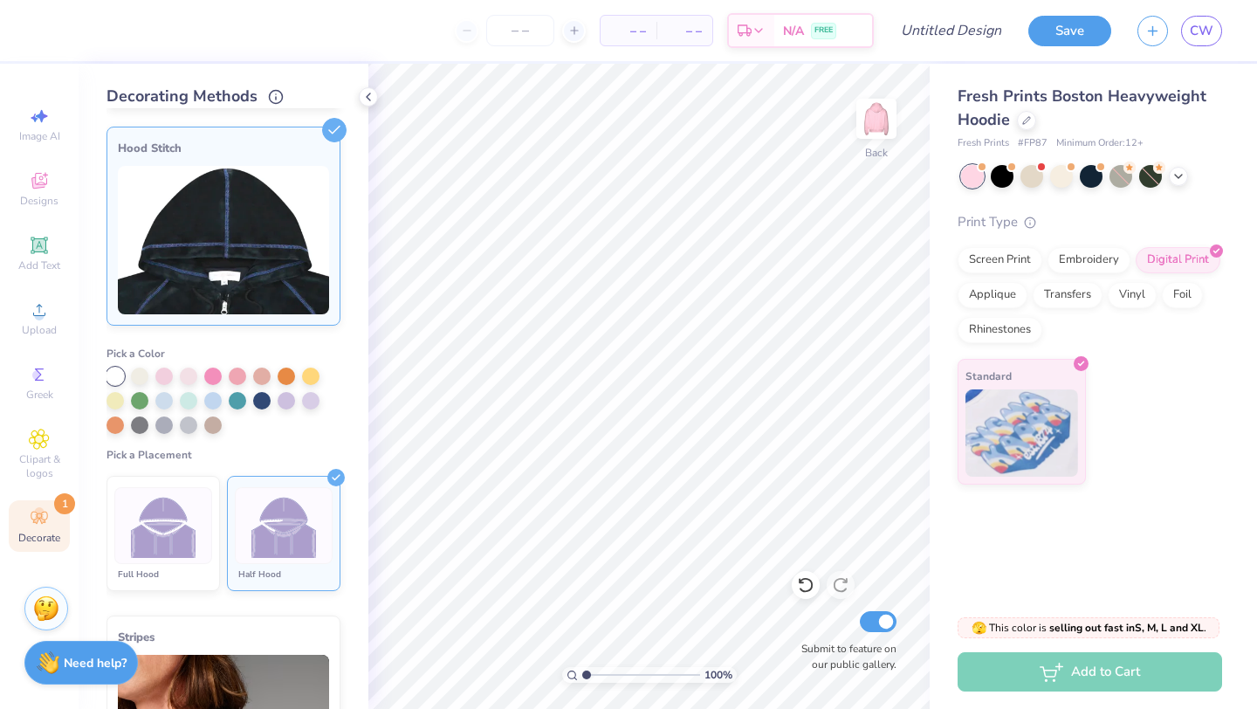
scroll to position [0, 0]
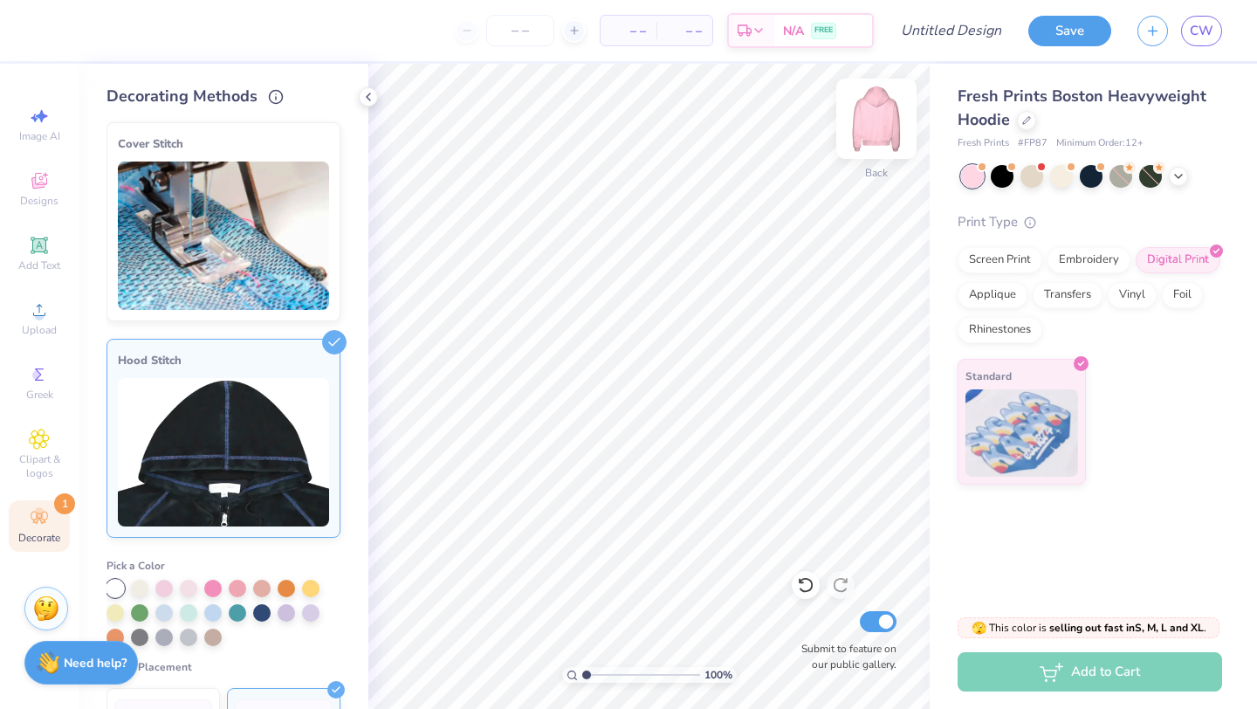
click at [890, 122] on img at bounding box center [877, 119] width 70 height 70
click at [876, 135] on img at bounding box center [877, 119] width 70 height 70
click at [1016, 267] on div "Screen Print" at bounding box center [1000, 257] width 85 height 26
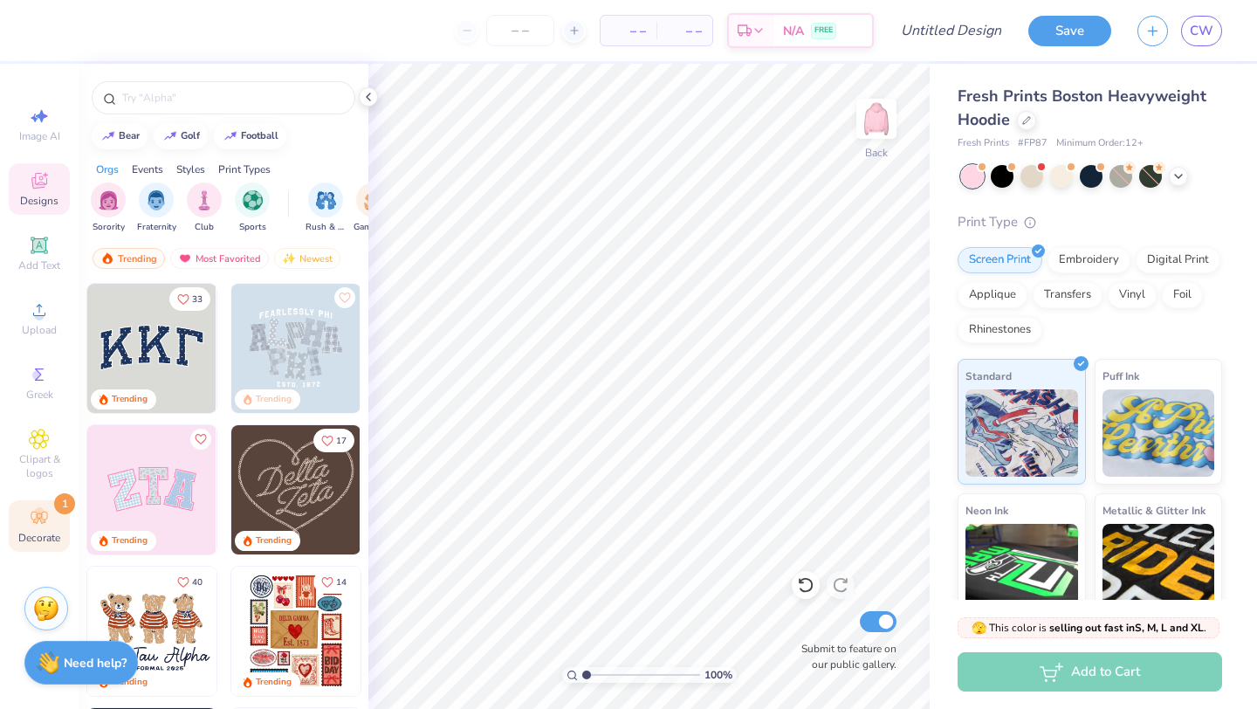
click at [24, 541] on span "Decorate" at bounding box center [39, 538] width 42 height 14
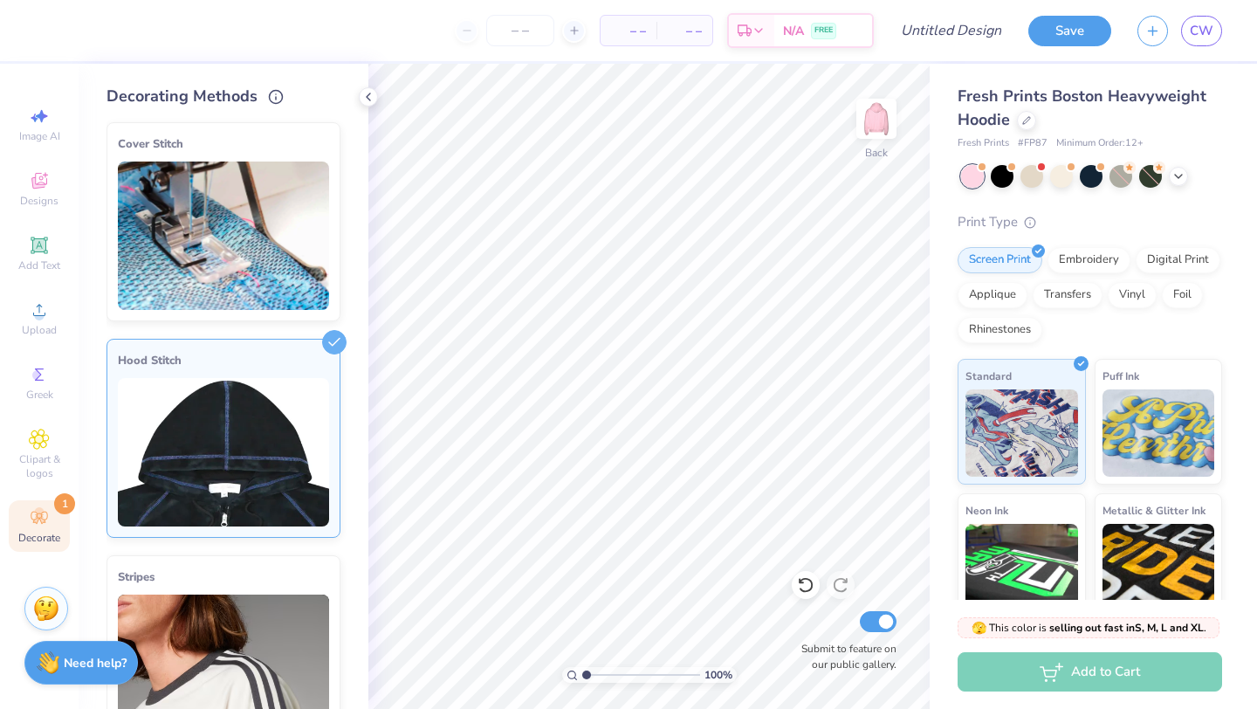
click at [224, 244] on img at bounding box center [223, 236] width 211 height 148
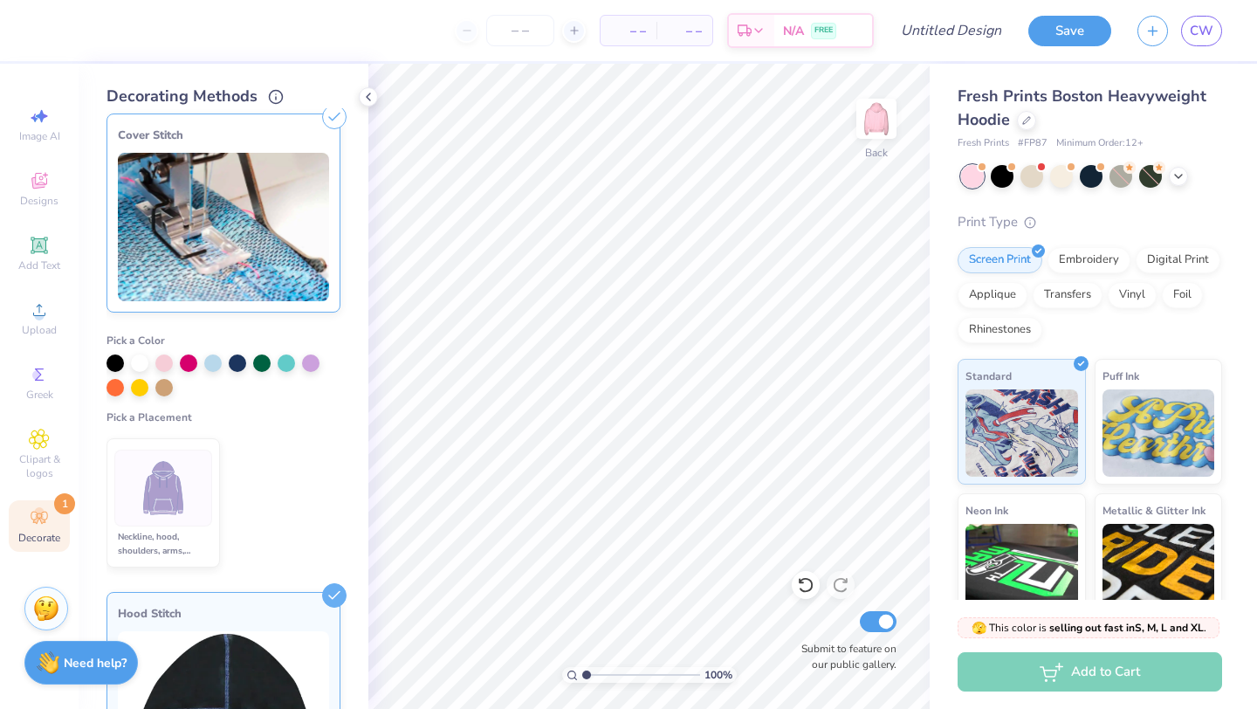
click at [280, 463] on ul "Neckline, hood, shoulders, arms, bottom & hoodie pocket" at bounding box center [224, 502] width 234 height 143
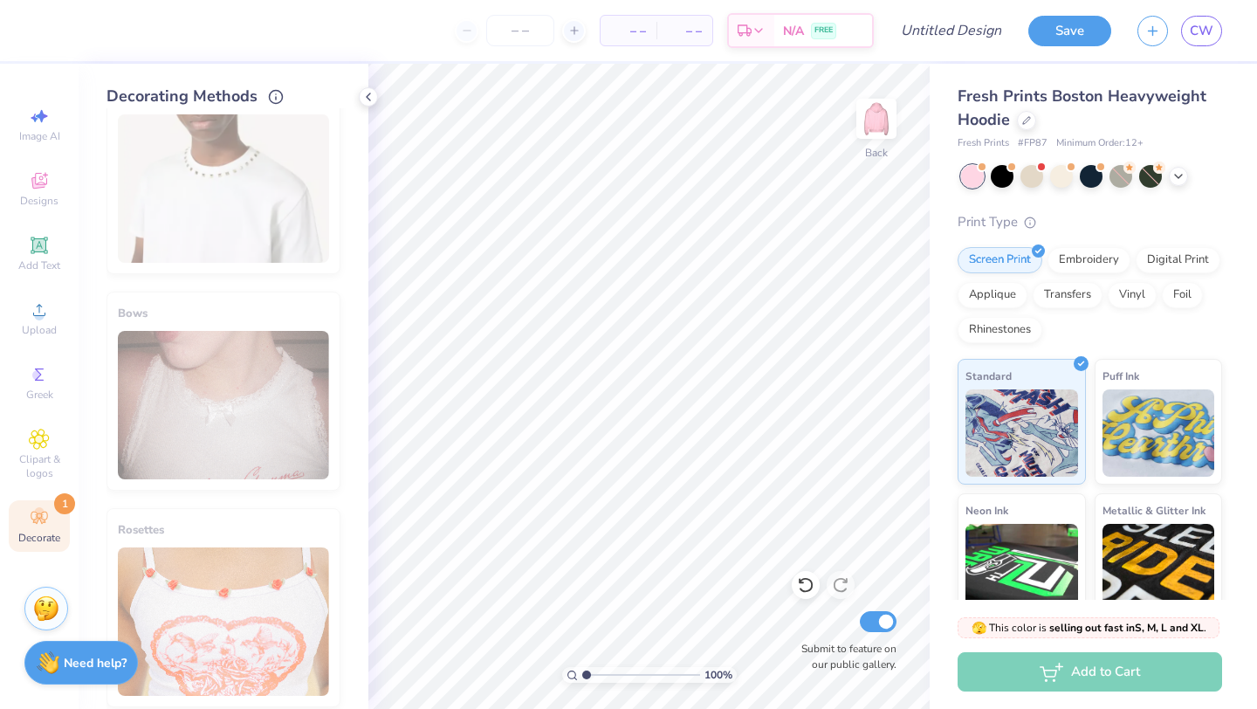
scroll to position [1191, 0]
